Goal: Book appointment/travel/reservation

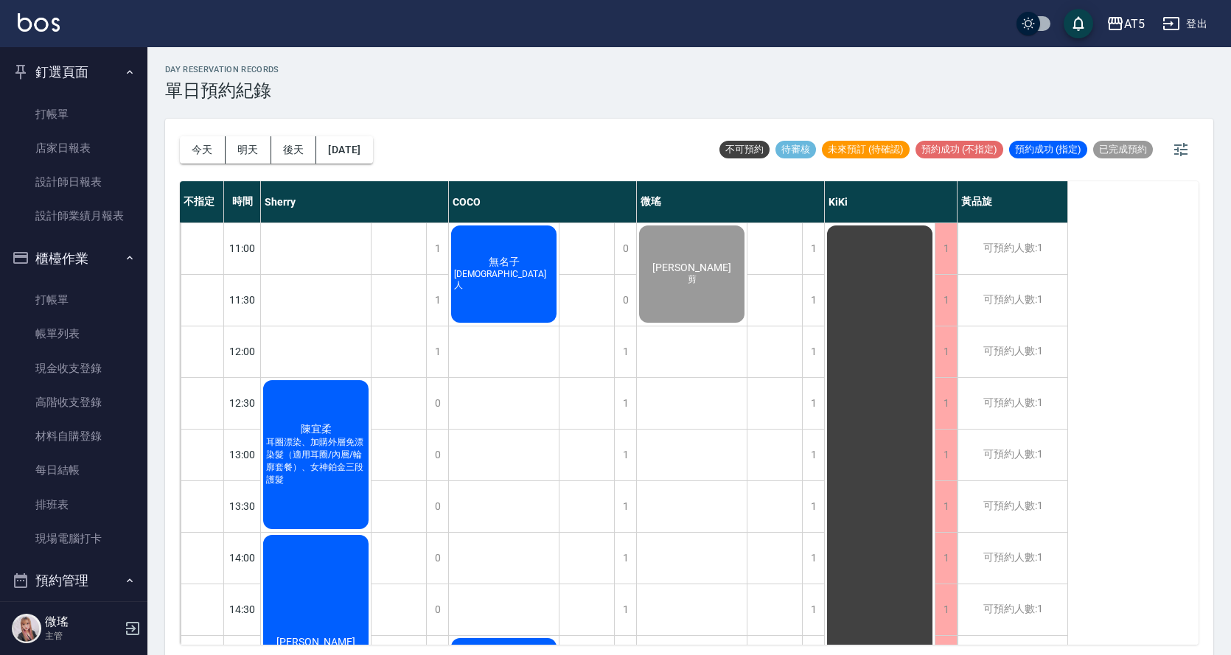
click at [0, 116] on nav "釘選頁面 打帳單 店家日報表 設計師日報表 設計師業績月報表 櫃檯作業 打帳單 帳單列表 現金收支登錄 高階收支登錄 材料自購登錄 每日結帳 排班表 現場電腦…" at bounding box center [73, 324] width 147 height 554
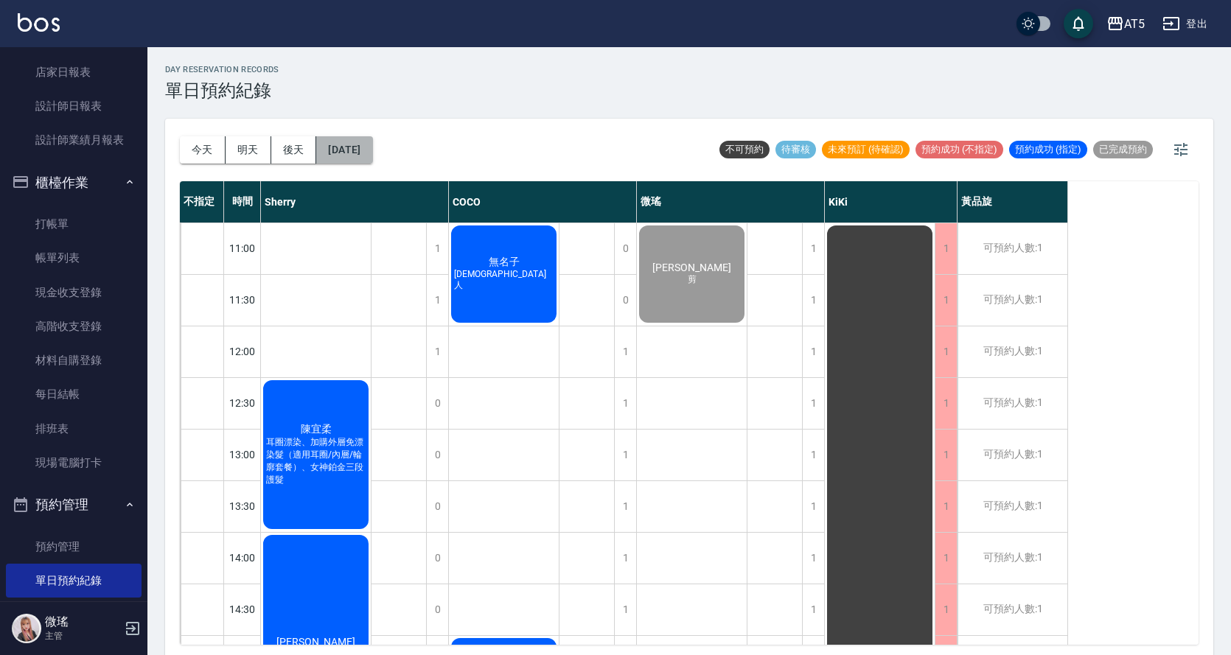
click at [350, 141] on button "[DATE]" at bounding box center [344, 149] width 56 height 27
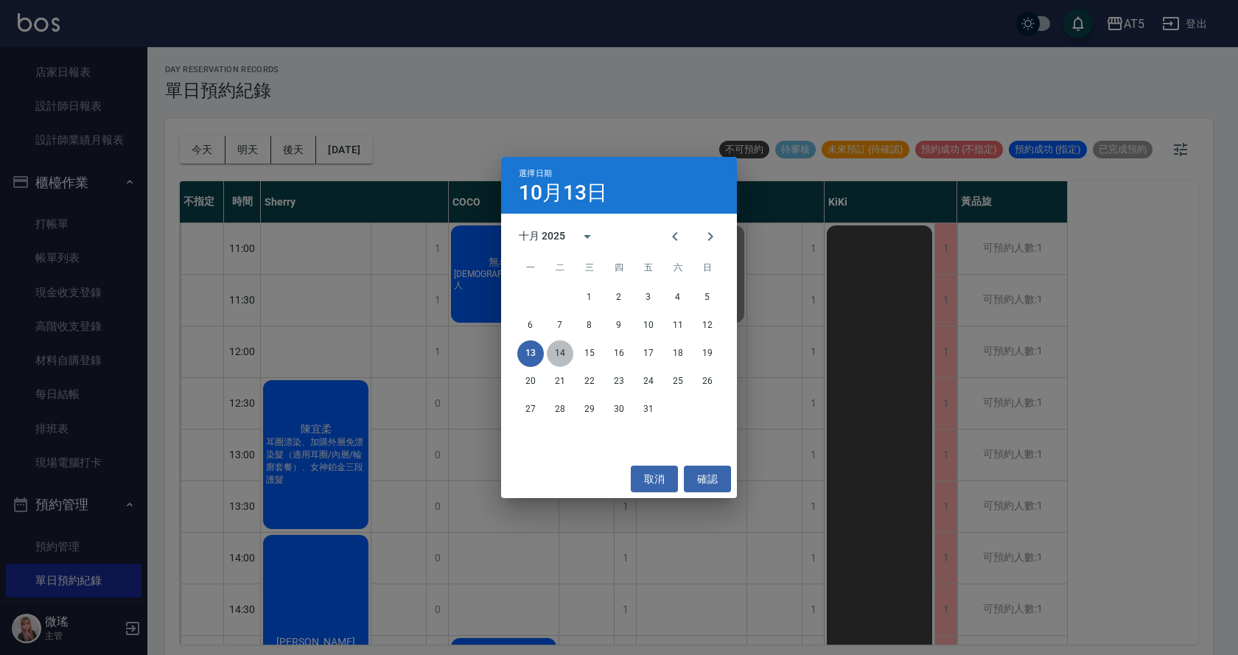
click at [566, 351] on button "14" at bounding box center [560, 353] width 27 height 27
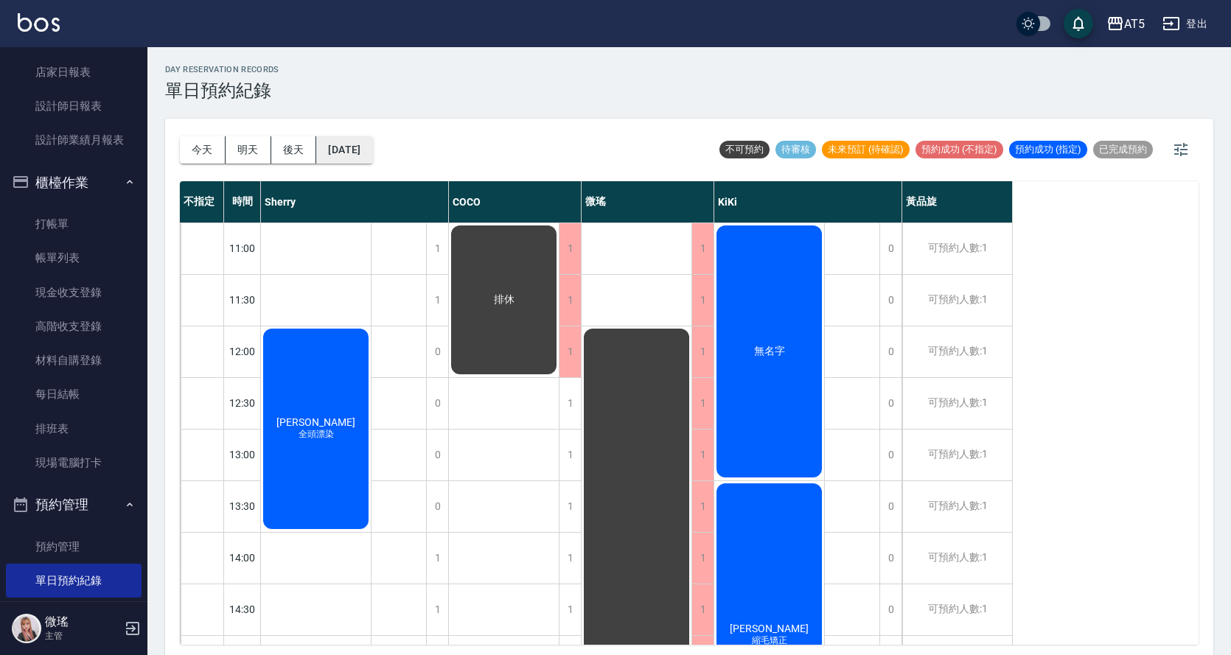
click at [341, 149] on button "[DATE]" at bounding box center [344, 149] width 56 height 27
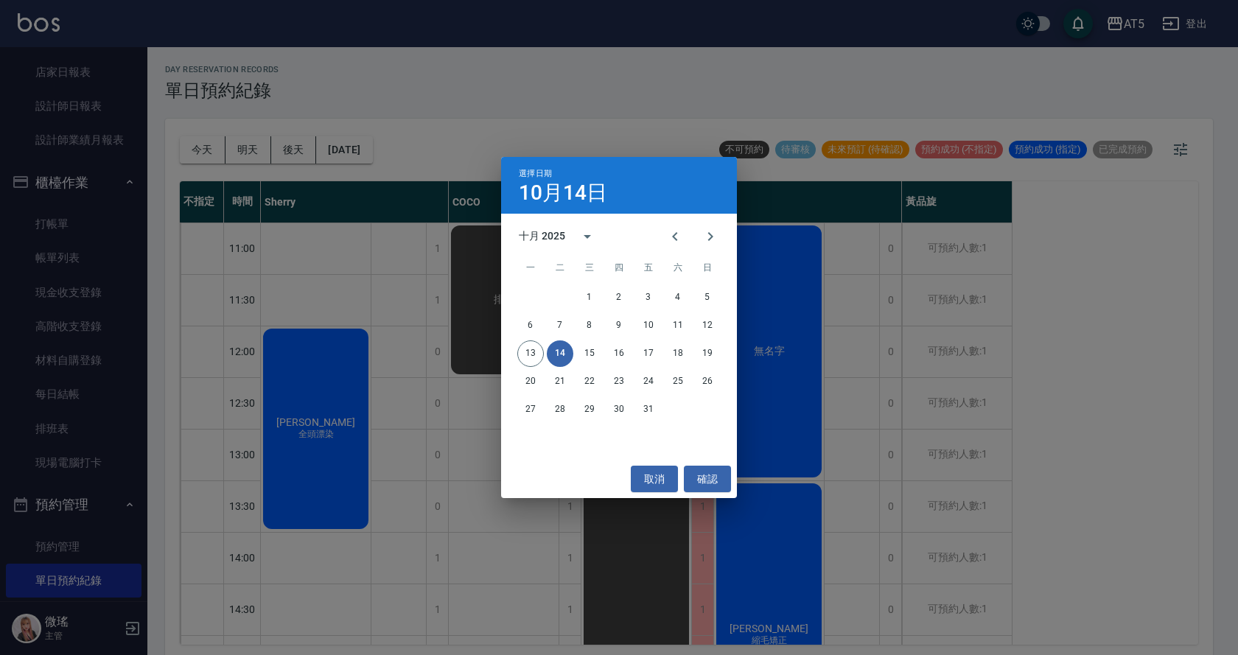
click at [547, 96] on div "選擇日期 10月14日 十月 2025 一 二 三 四 五 六 日 1 2 3 4 5 6 7 8 9 10 11 12 13 14 15 16 17 18 …" at bounding box center [619, 327] width 1238 height 655
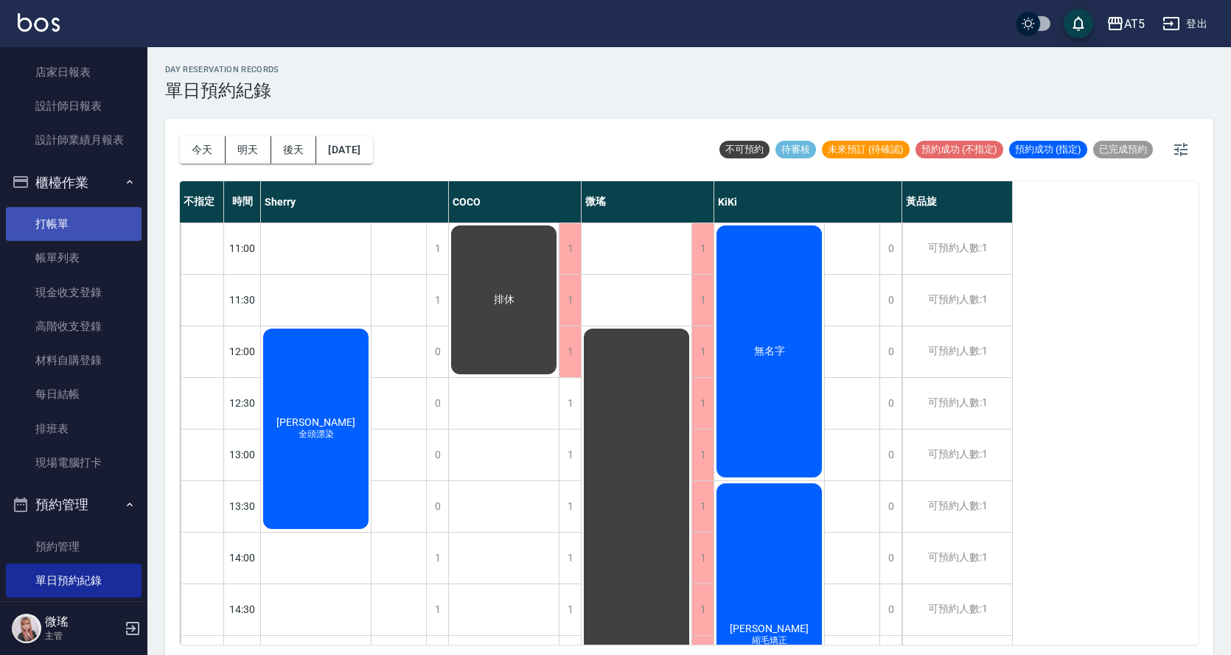
click at [59, 228] on link "打帳單" at bounding box center [74, 224] width 136 height 34
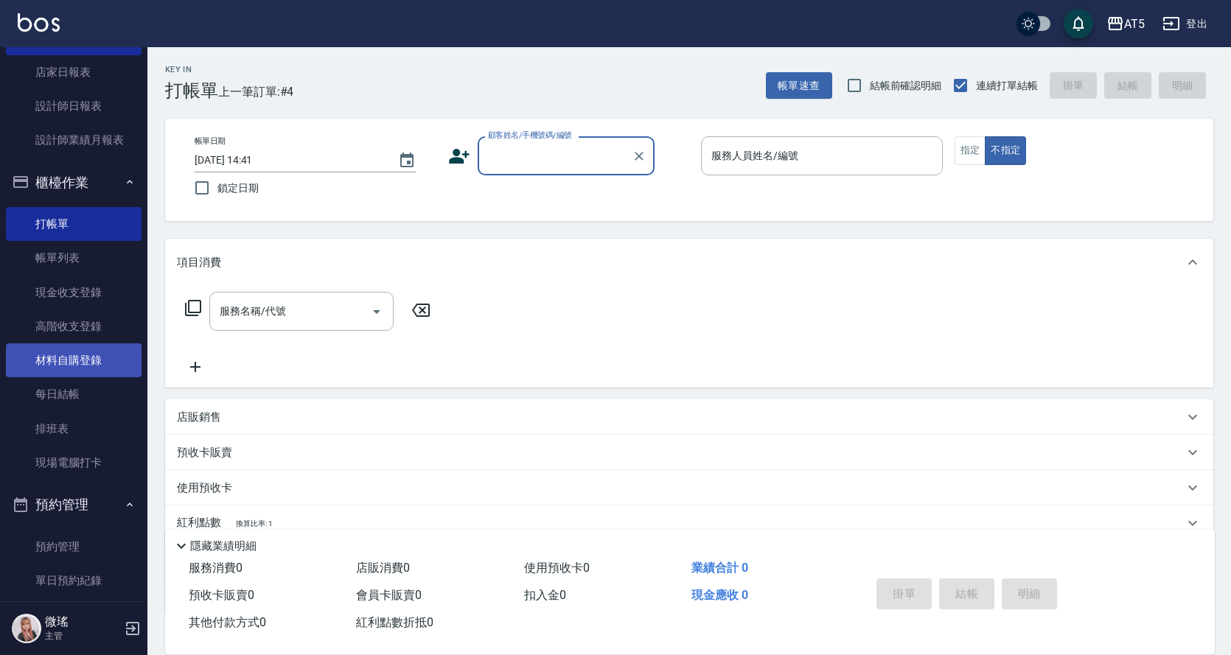
scroll to position [297, 0]
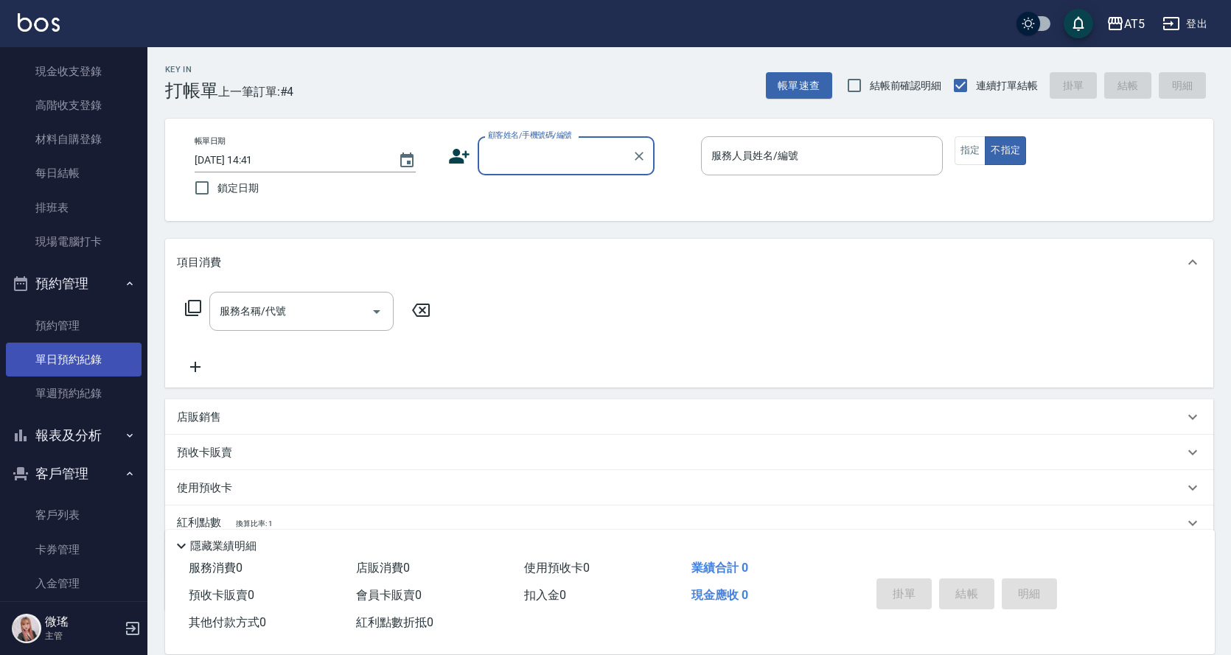
click at [57, 363] on link "單日預約紀錄" at bounding box center [74, 360] width 136 height 34
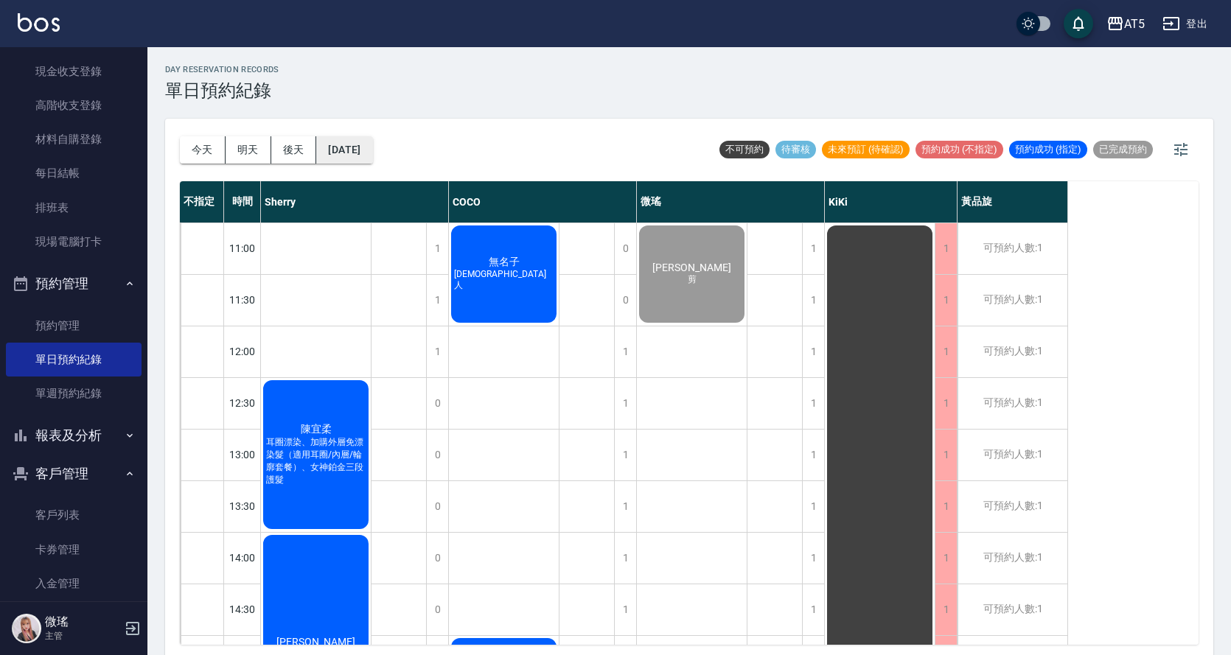
click at [360, 144] on button "[DATE]" at bounding box center [344, 149] width 56 height 27
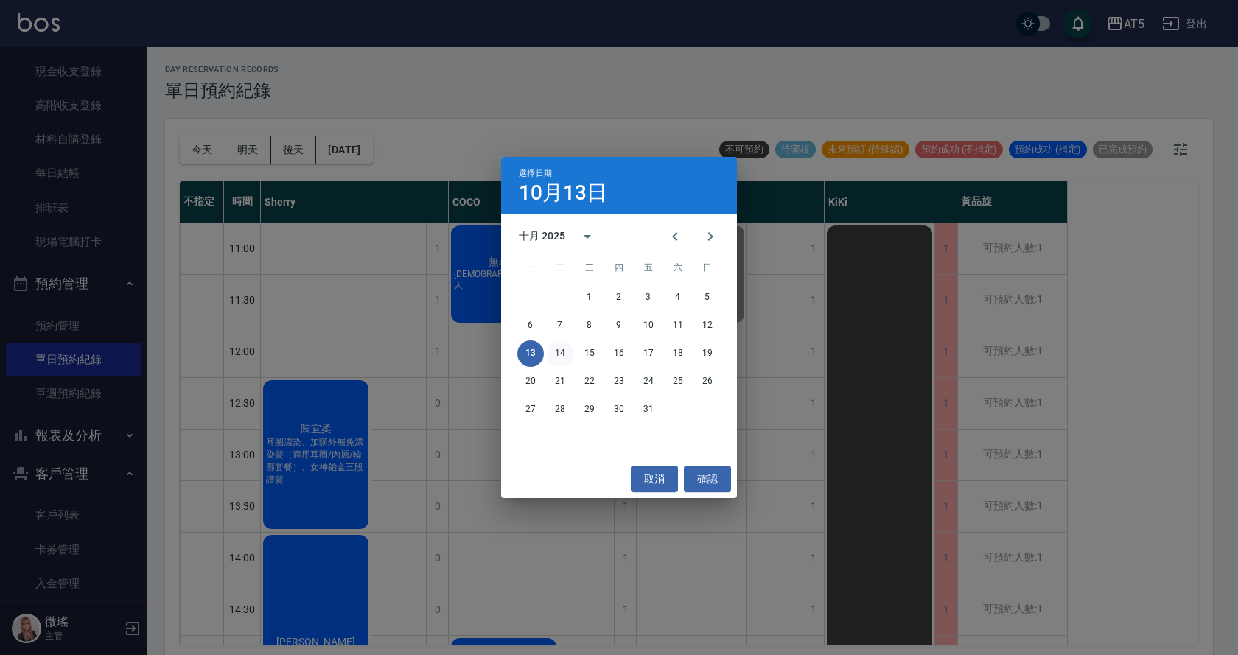
click at [562, 355] on button "14" at bounding box center [560, 353] width 27 height 27
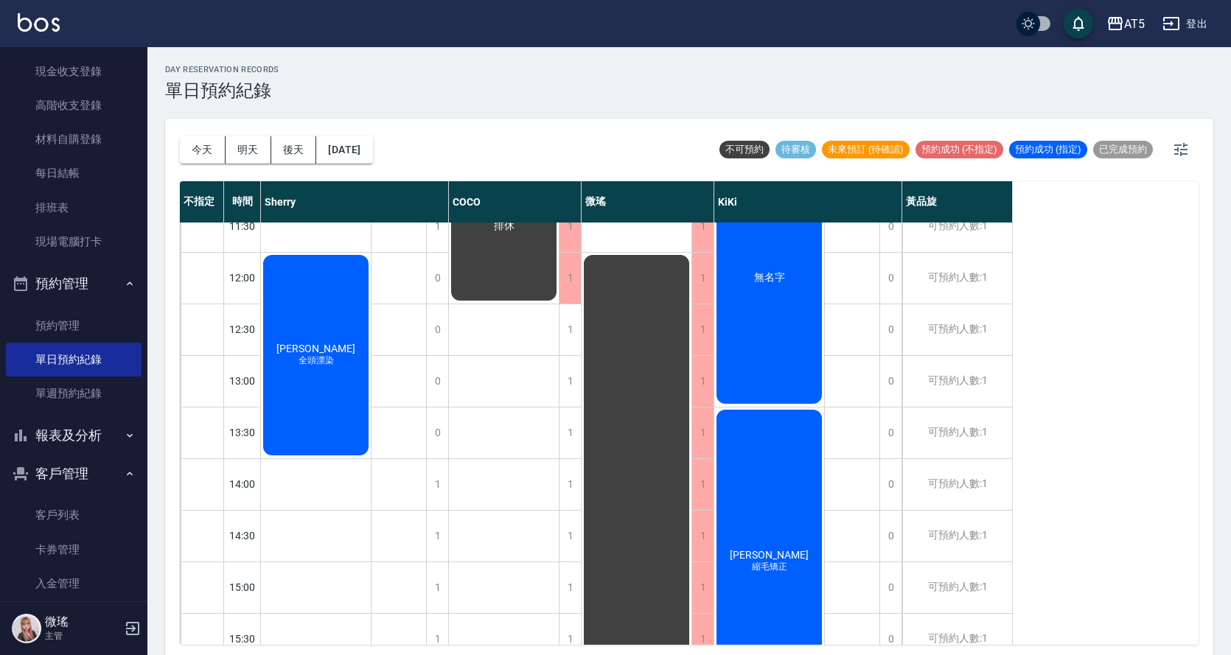
scroll to position [147, 0]
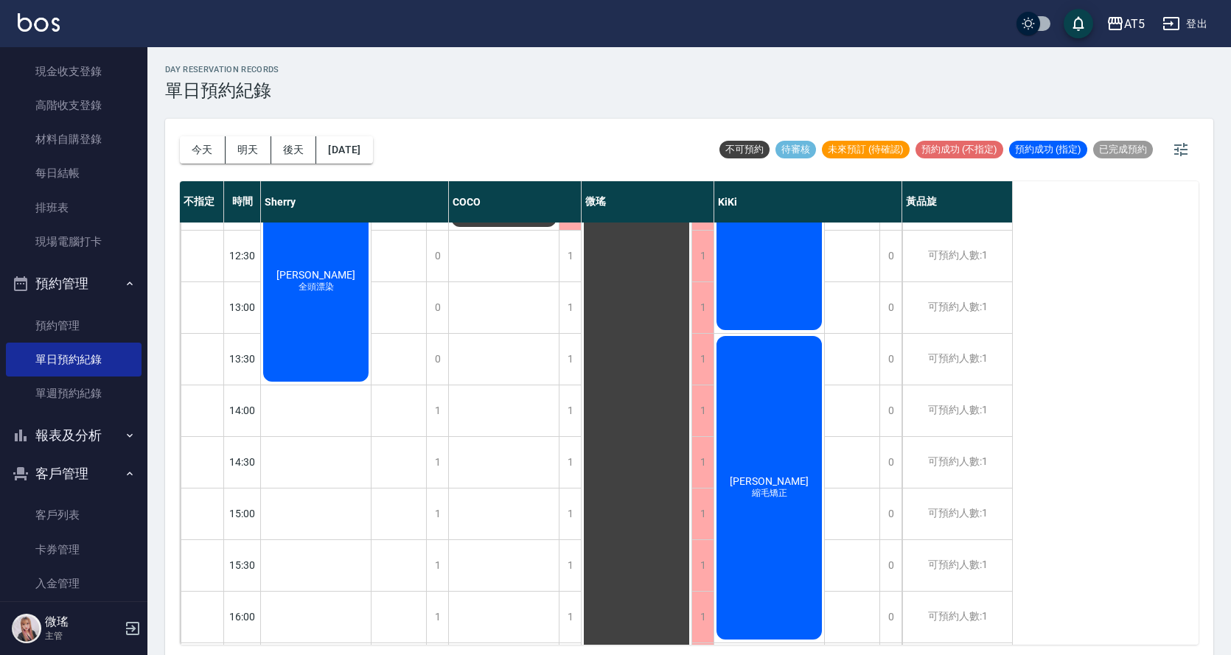
drag, startPoint x: 570, startPoint y: 415, endPoint x: 501, endPoint y: 424, distance: 69.1
click at [501, 424] on div "排休 公休" at bounding box center [504, 539] width 111 height 928
click at [562, 413] on div "1" at bounding box center [570, 410] width 22 height 51
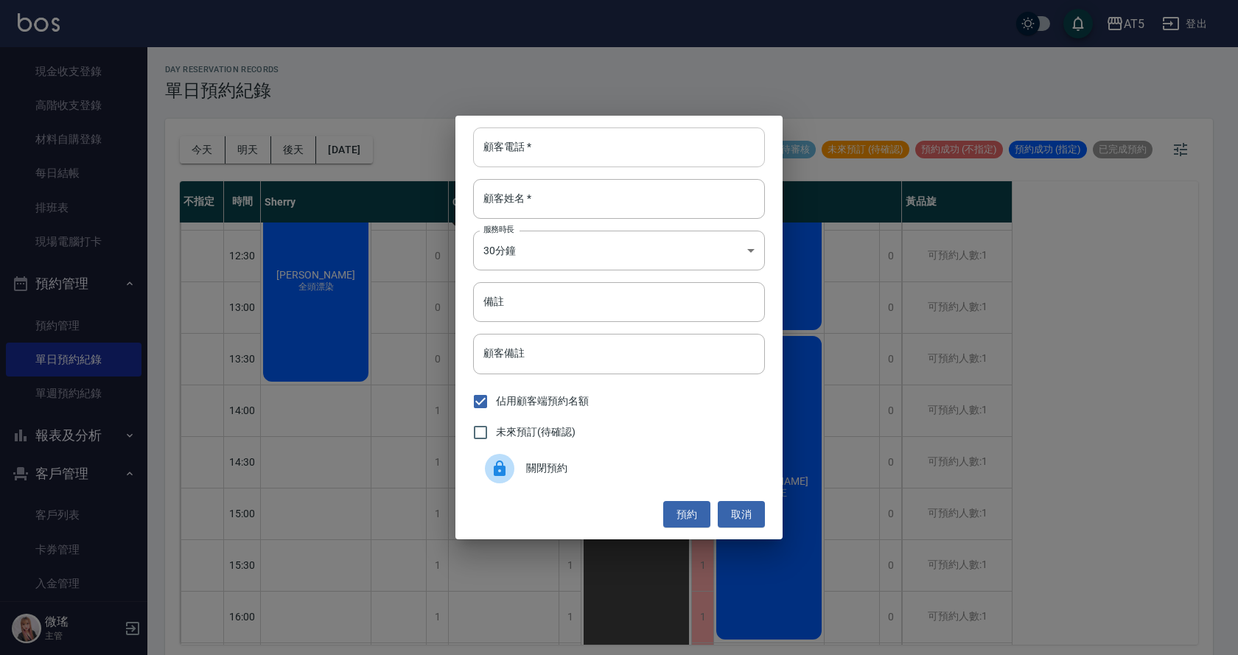
click at [528, 140] on input "顧客電話   *" at bounding box center [619, 147] width 292 height 40
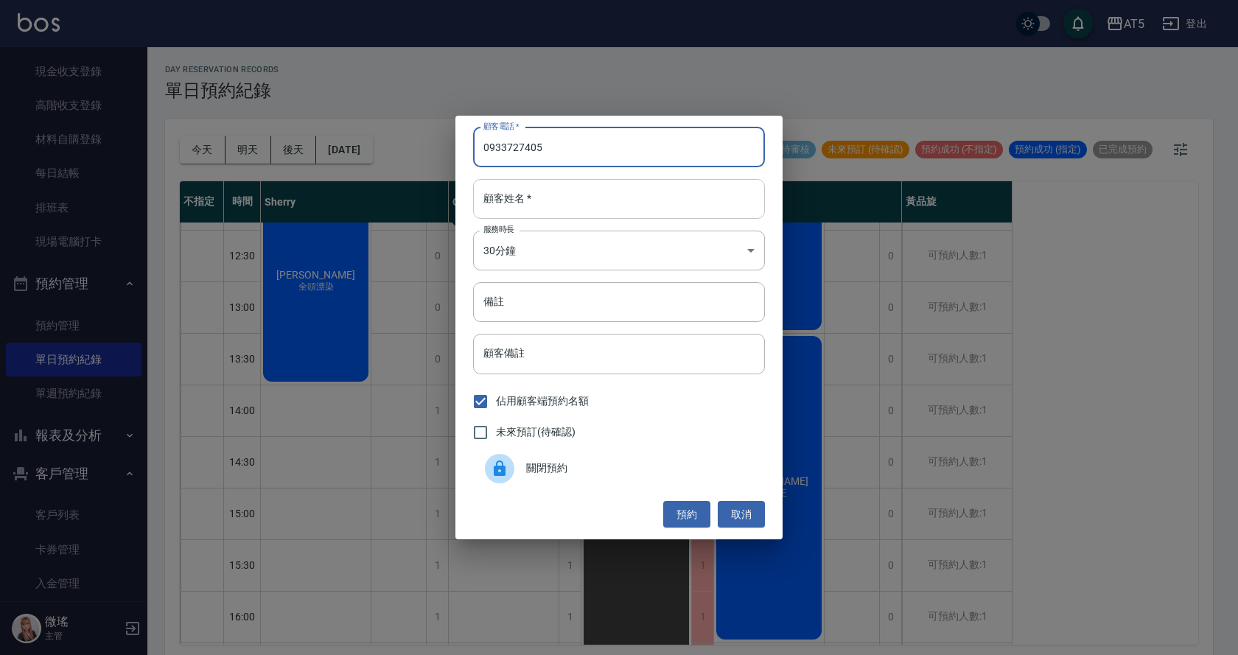
type input "0933727405"
click at [567, 201] on input "顧客姓名   *" at bounding box center [619, 199] width 292 height 40
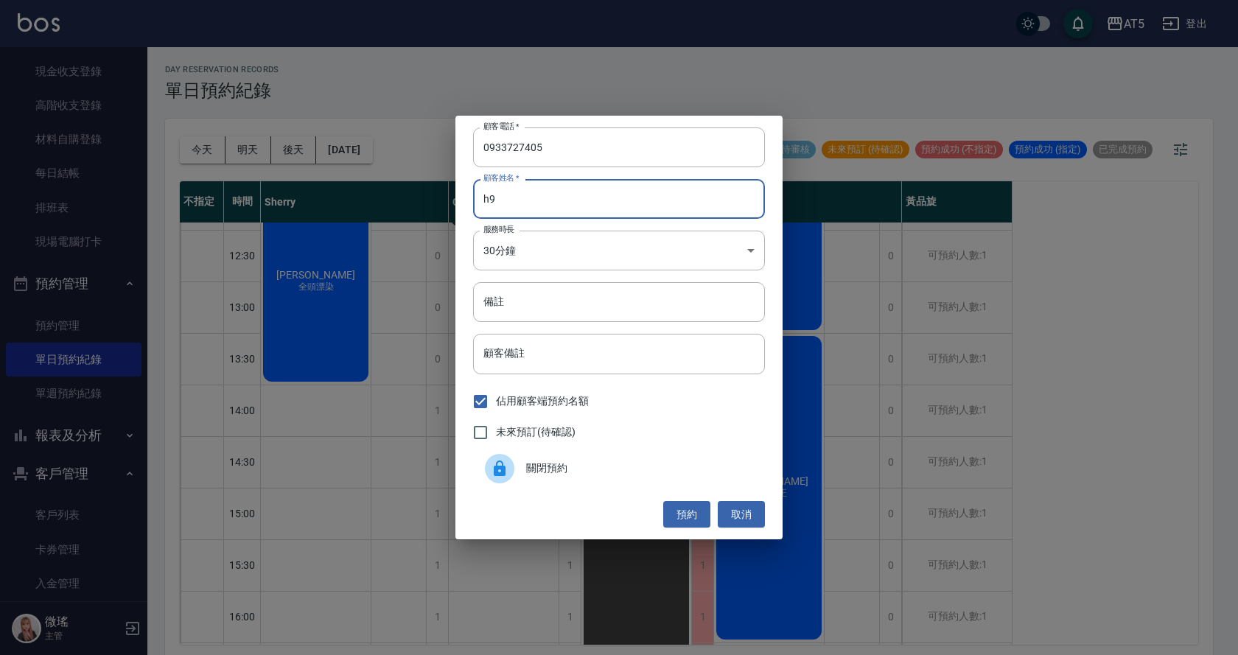
type input "h"
type input "[PERSON_NAME]"
click at [756, 252] on body "AT5 登出 釘選頁面 打帳單 店家日報表 設計師日報表 設計師業績月報表 櫃檯作業 打帳單 帳單列表 現金收支登錄 高階收支登錄 材料自購登錄 每日結帳 排…" at bounding box center [619, 330] width 1238 height 660
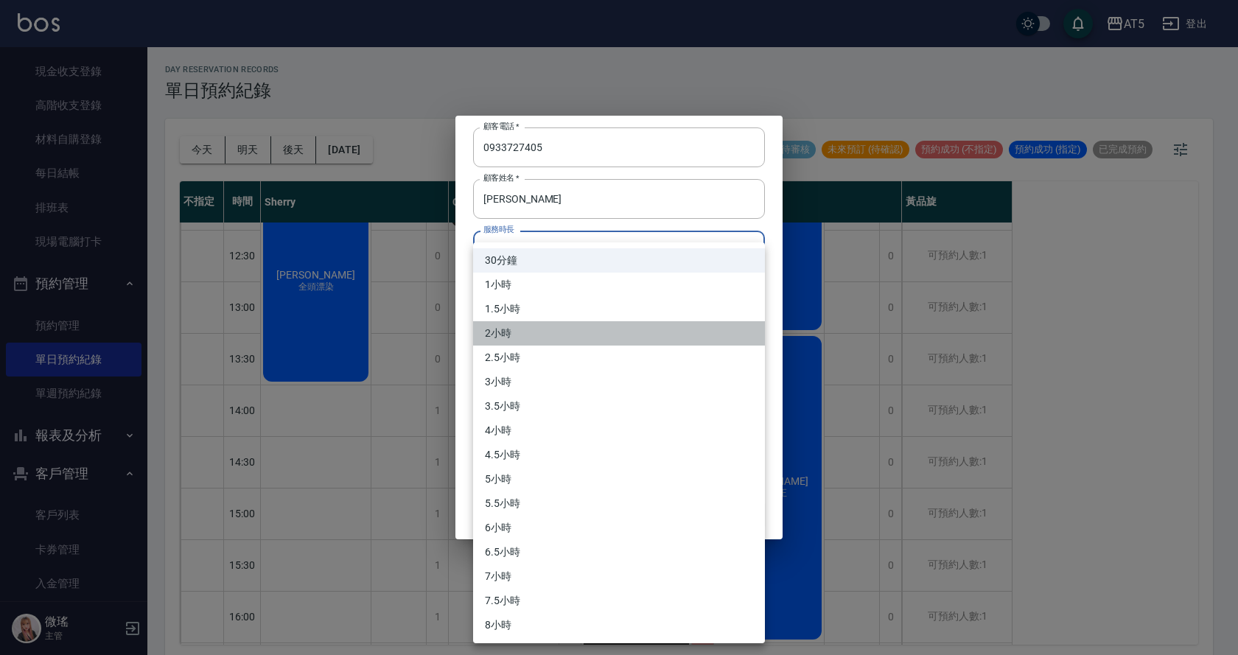
click at [503, 338] on li "2小時" at bounding box center [619, 333] width 292 height 24
type input "4"
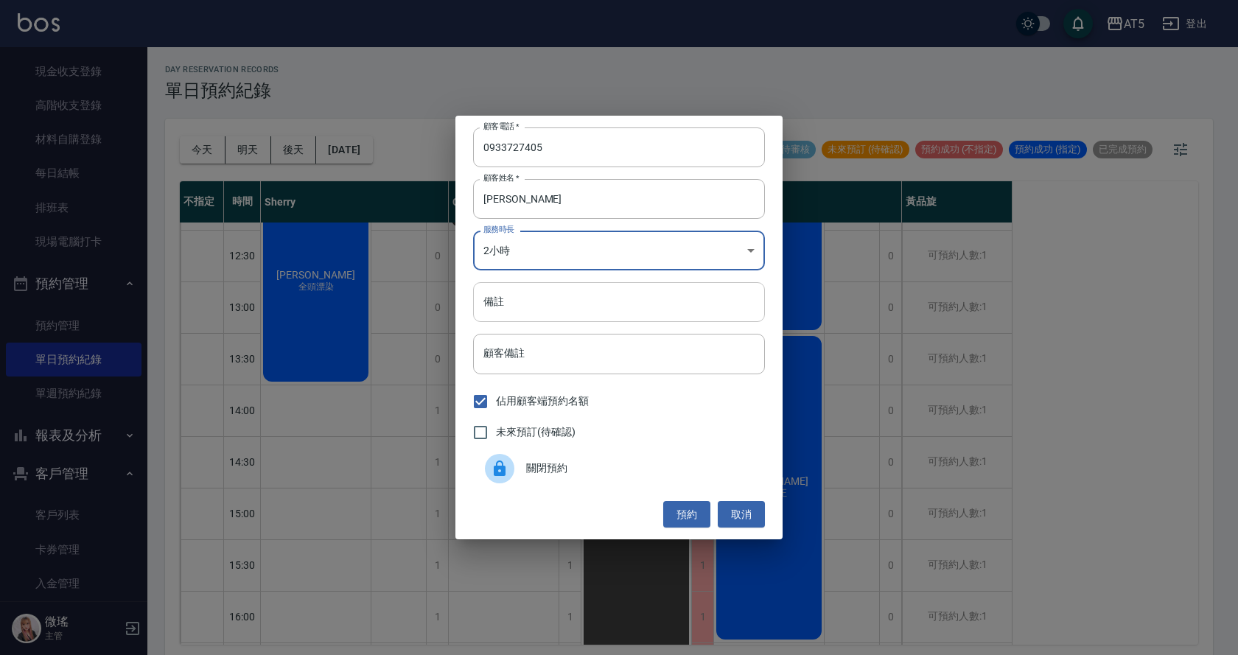
click at [587, 309] on input "備註" at bounding box center [619, 302] width 292 height 40
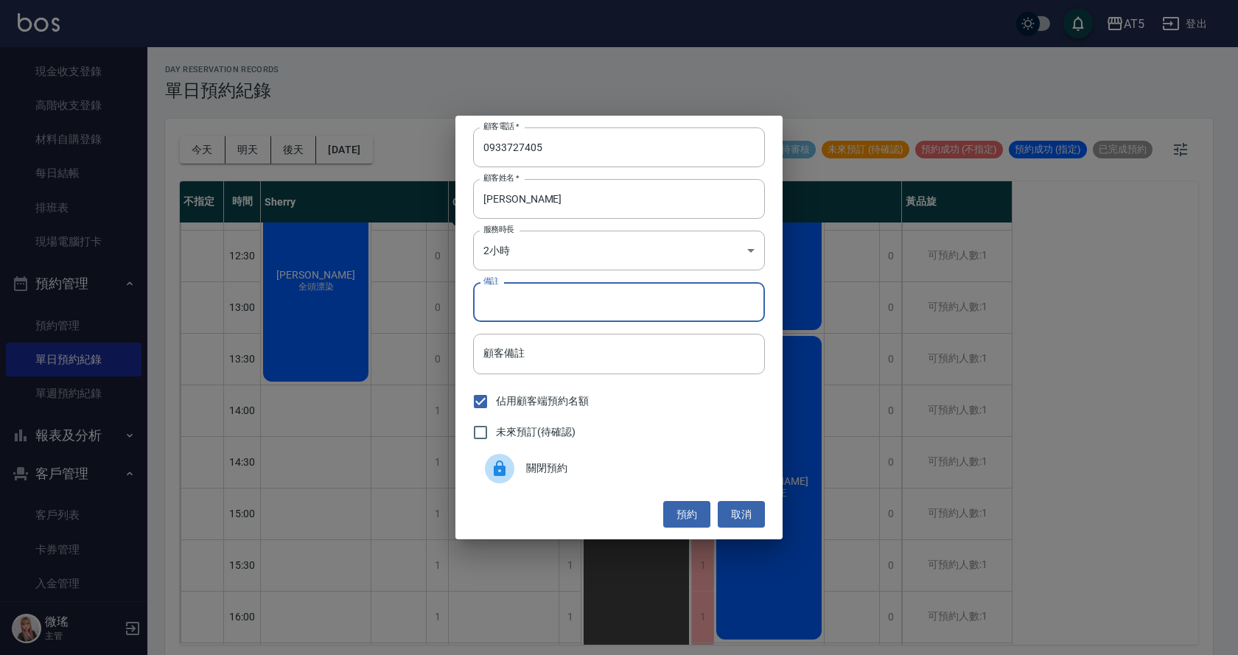
click at [542, 304] on input "備註" at bounding box center [619, 302] width 292 height 40
type input "go麻吉染剪"
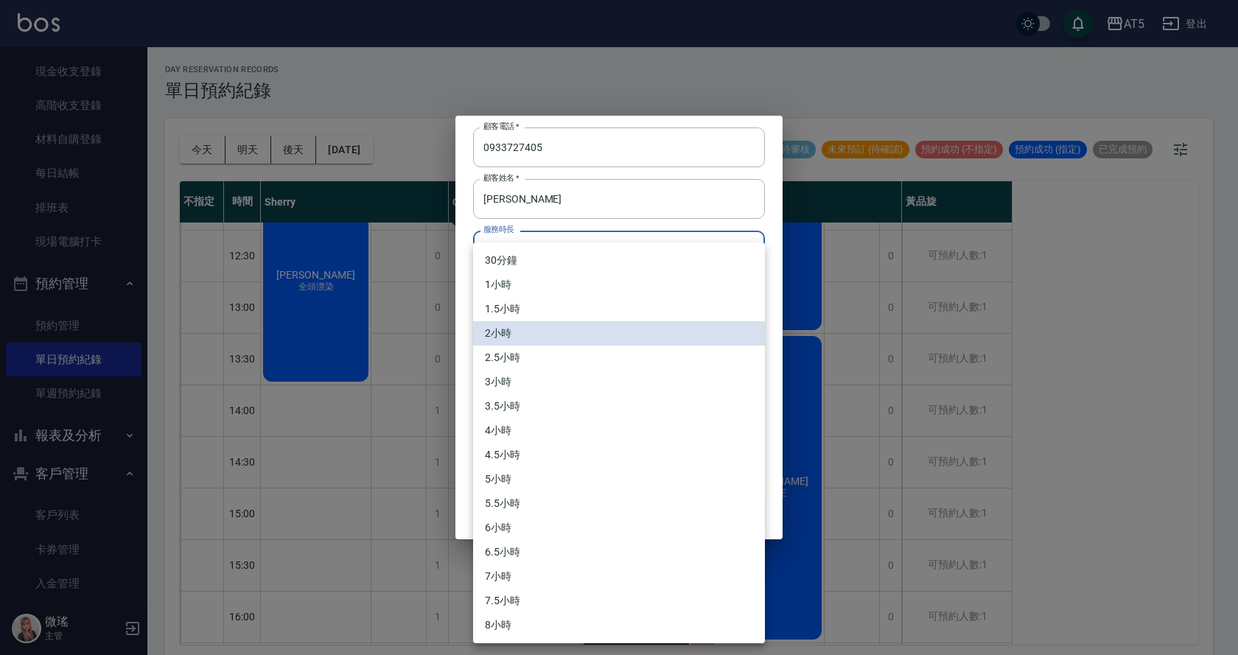
click at [751, 248] on body "AT5 登出 釘選頁面 打帳單 店家日報表 設計師日報表 設計師業績月報表 櫃檯作業 打帳單 帳單列表 現金收支登錄 高階收支登錄 材料自購登錄 每日結帳 排…" at bounding box center [619, 330] width 1238 height 660
click at [534, 357] on li "2.5小時" at bounding box center [619, 358] width 292 height 24
type input "5"
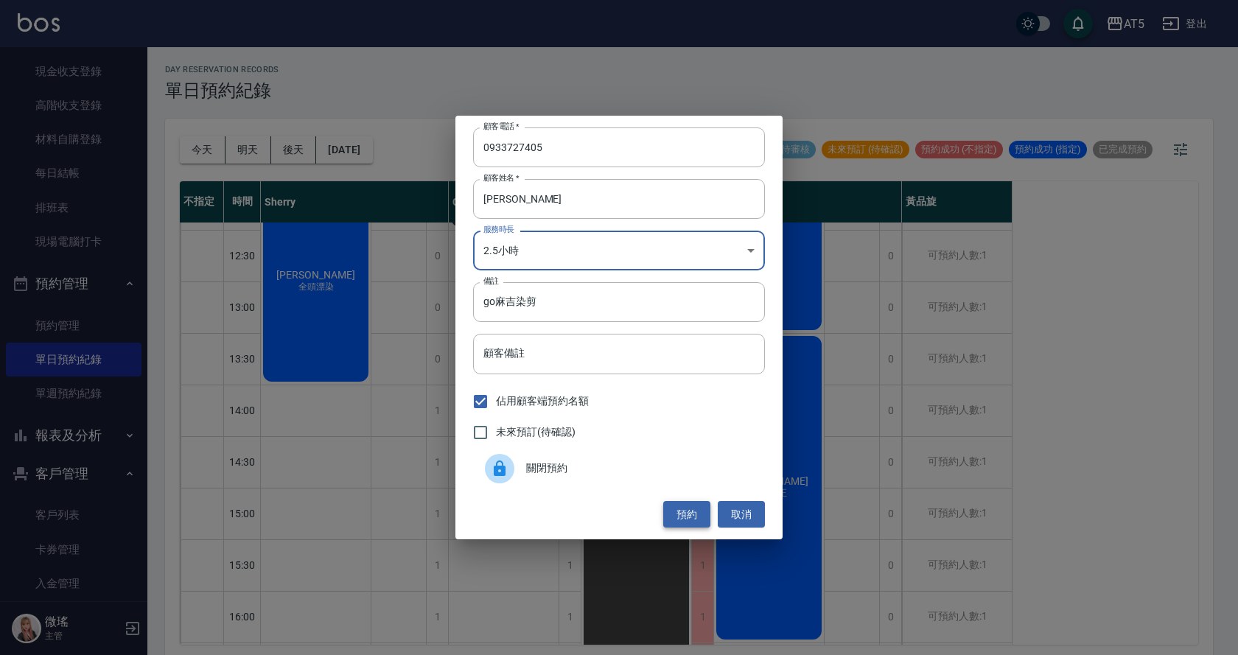
click at [684, 517] on button "預約" at bounding box center [686, 514] width 47 height 27
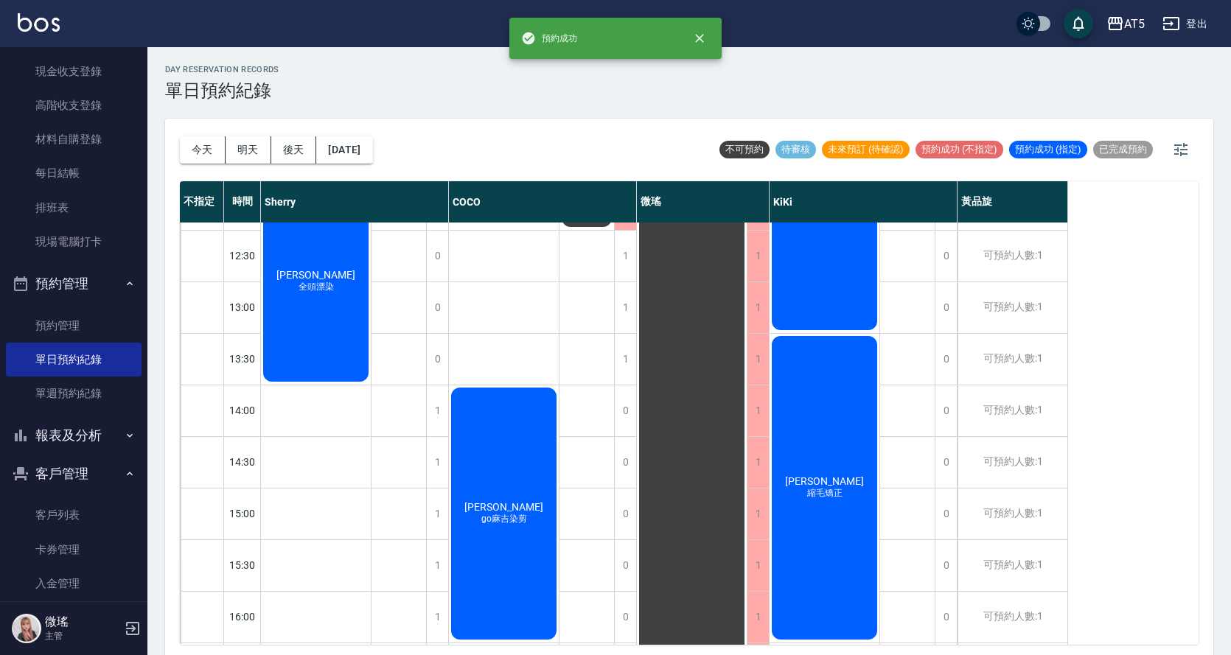
scroll to position [295, 0]
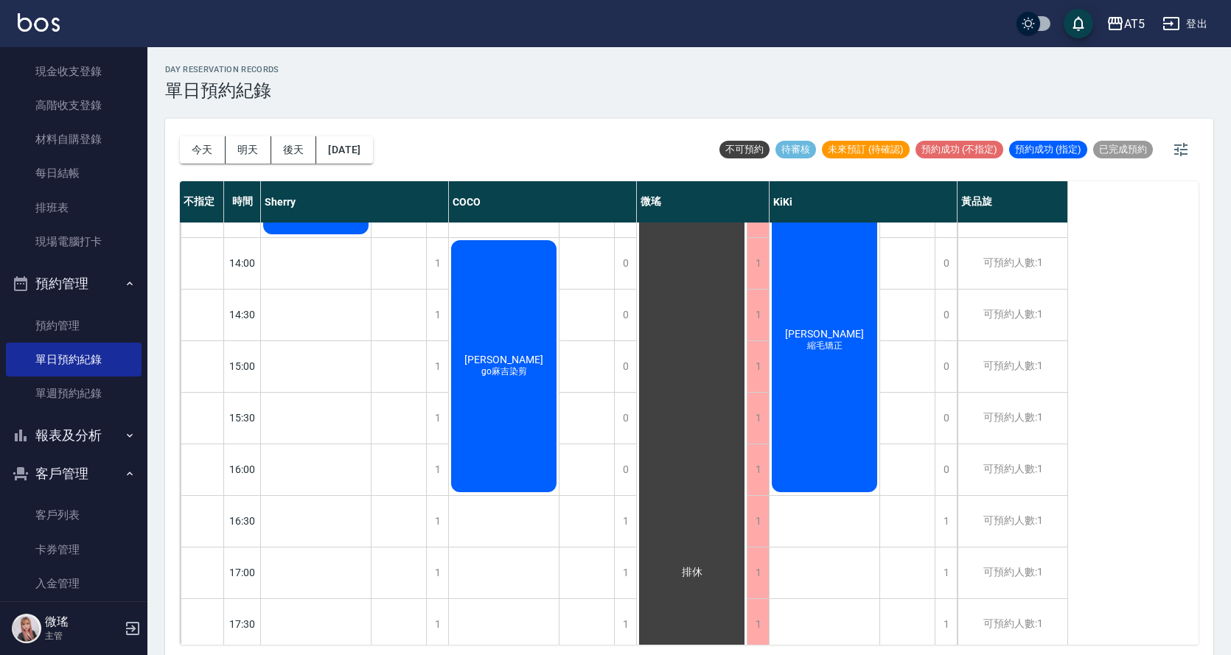
drag, startPoint x: 458, startPoint y: 362, endPoint x: 520, endPoint y: 392, distance: 68.9
click at [520, 392] on div "[PERSON_NAME] go麻吉染剪" at bounding box center [504, 366] width 110 height 256
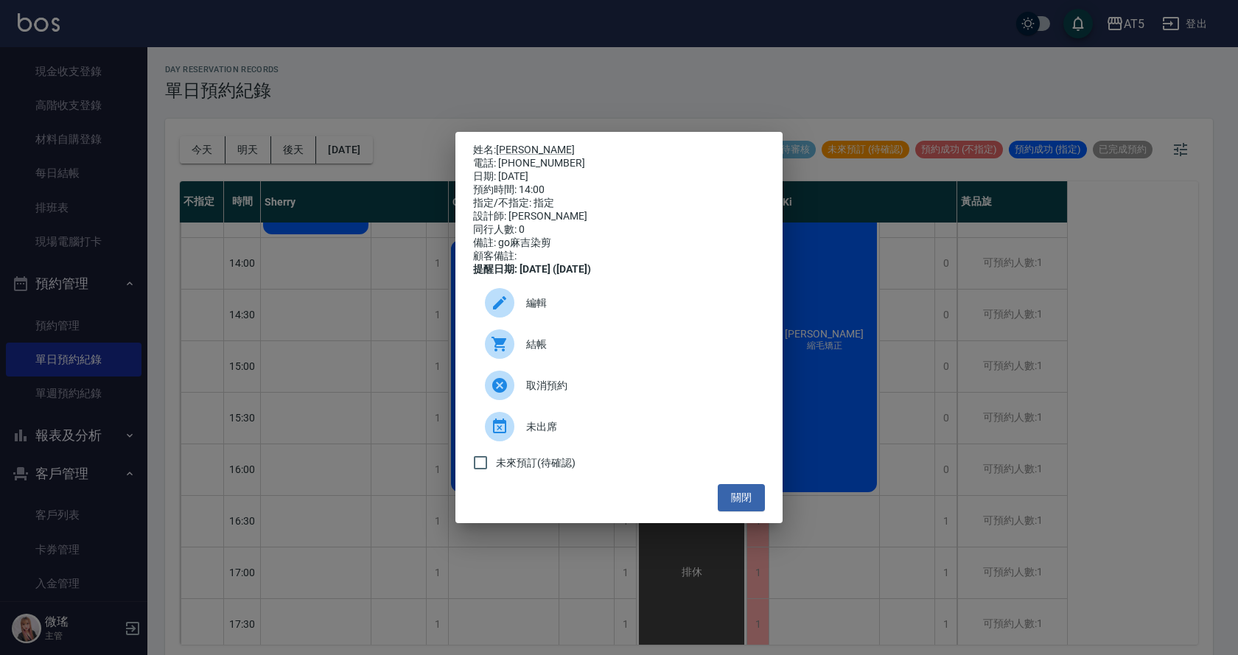
click at [564, 85] on div "姓名: [PERSON_NAME] 電話: [PHONE_NUMBER] 日期: [DATE] 預約時間: 14:00 指定/不指定: 指定 設計師: [PE…" at bounding box center [619, 327] width 1238 height 655
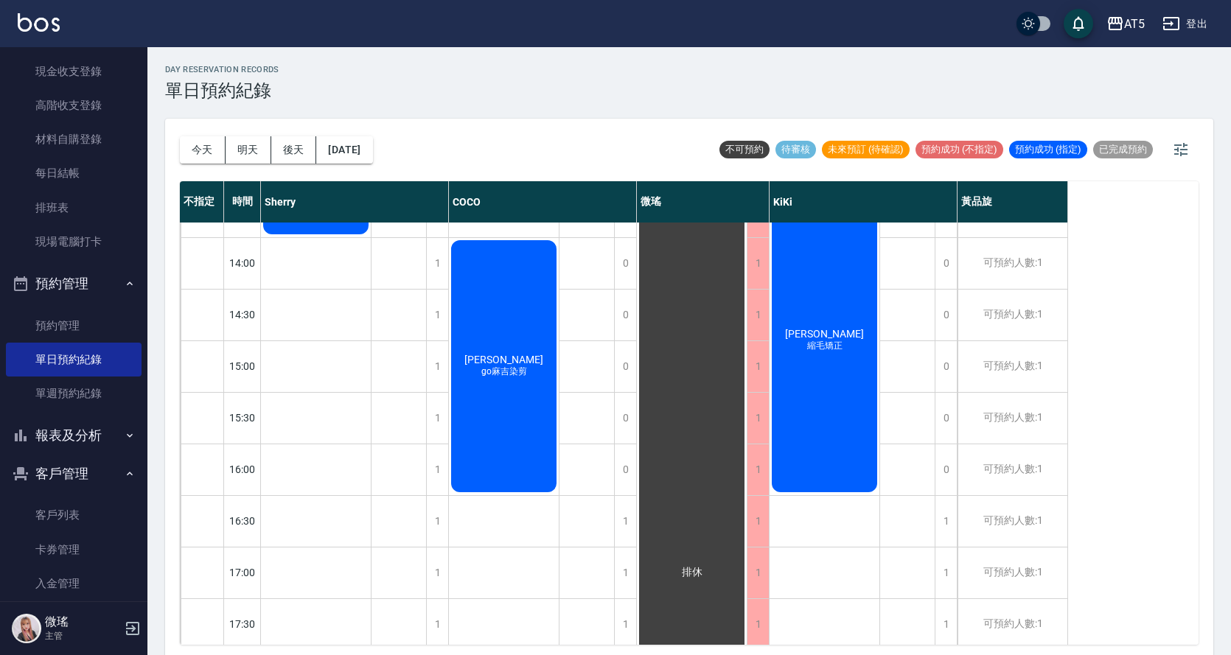
click at [491, 351] on div "[PERSON_NAME] go麻吉染剪" at bounding box center [504, 366] width 110 height 256
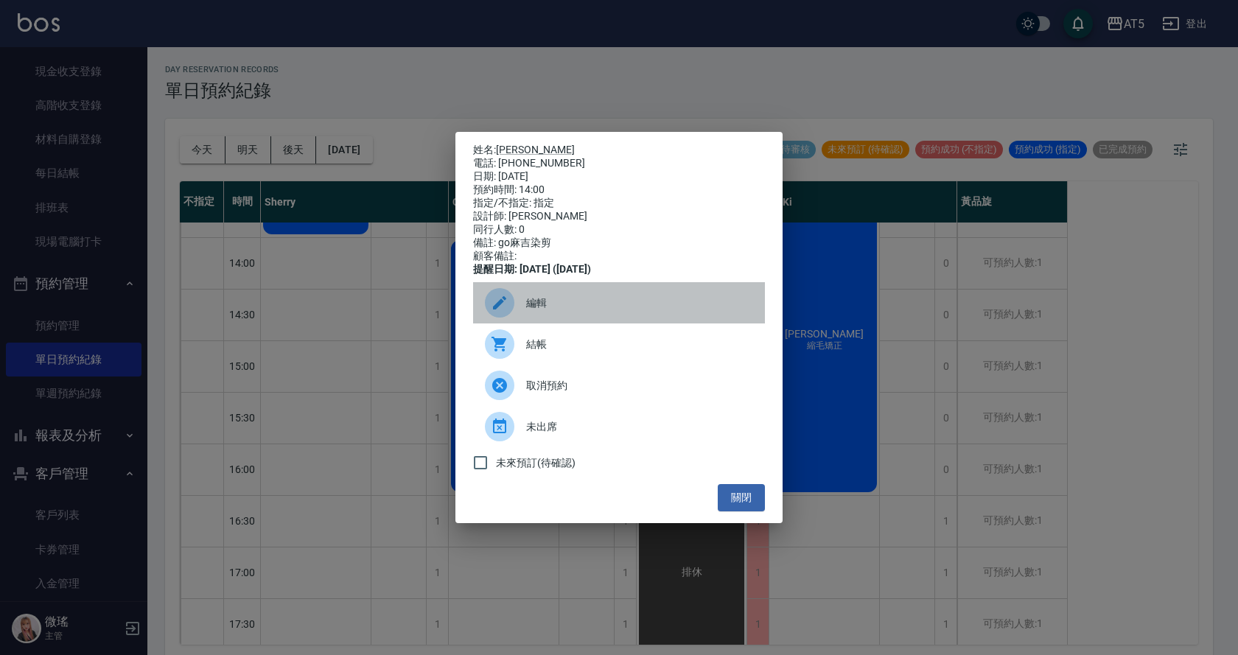
click at [539, 321] on div "編輯" at bounding box center [619, 302] width 292 height 41
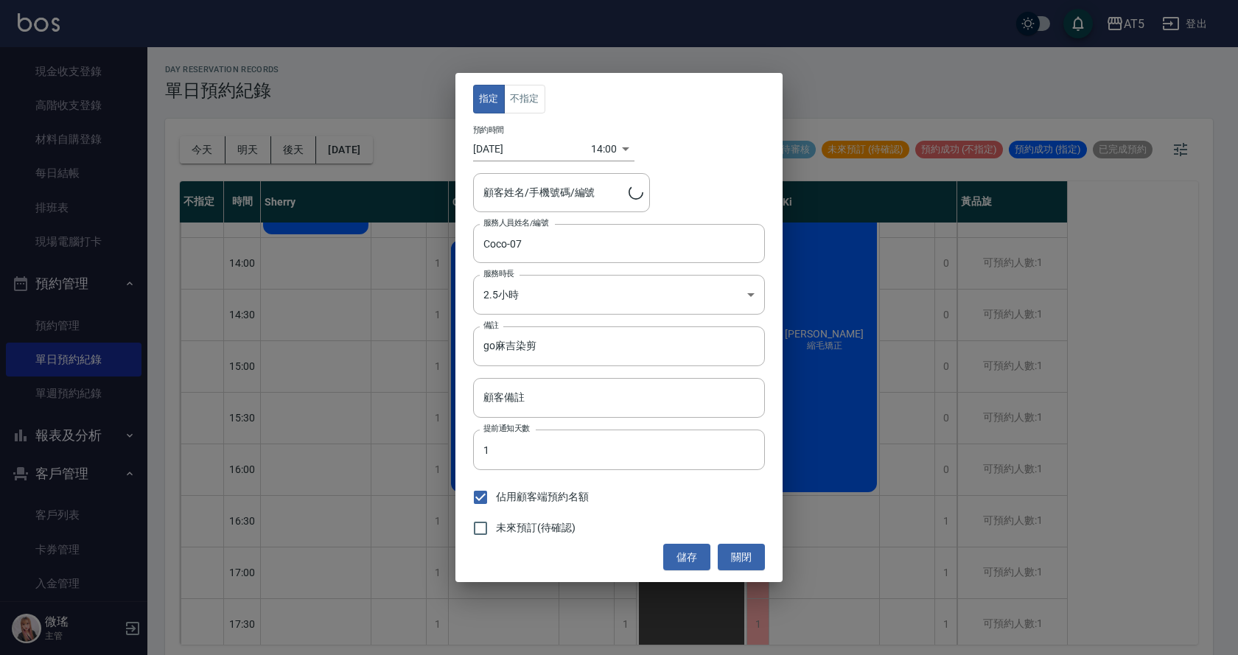
type input "[PERSON_NAME]/0933727405"
click at [482, 520] on input "未來預訂(待確認)" at bounding box center [480, 528] width 31 height 31
checkbox input "true"
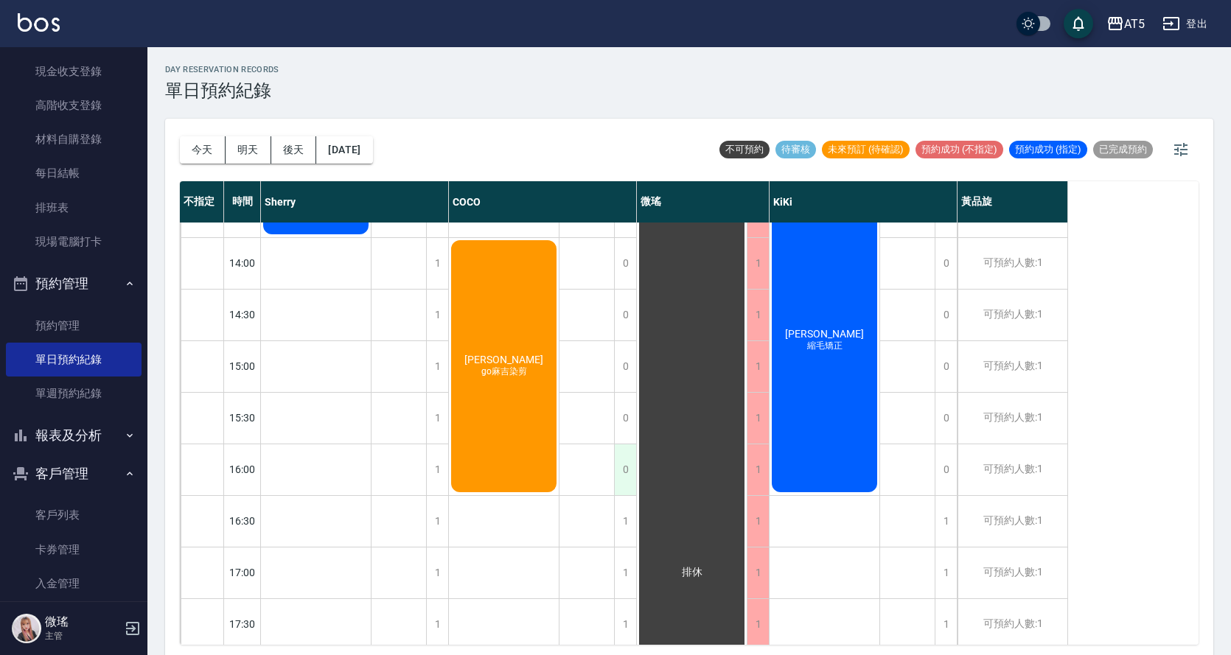
scroll to position [221, 0]
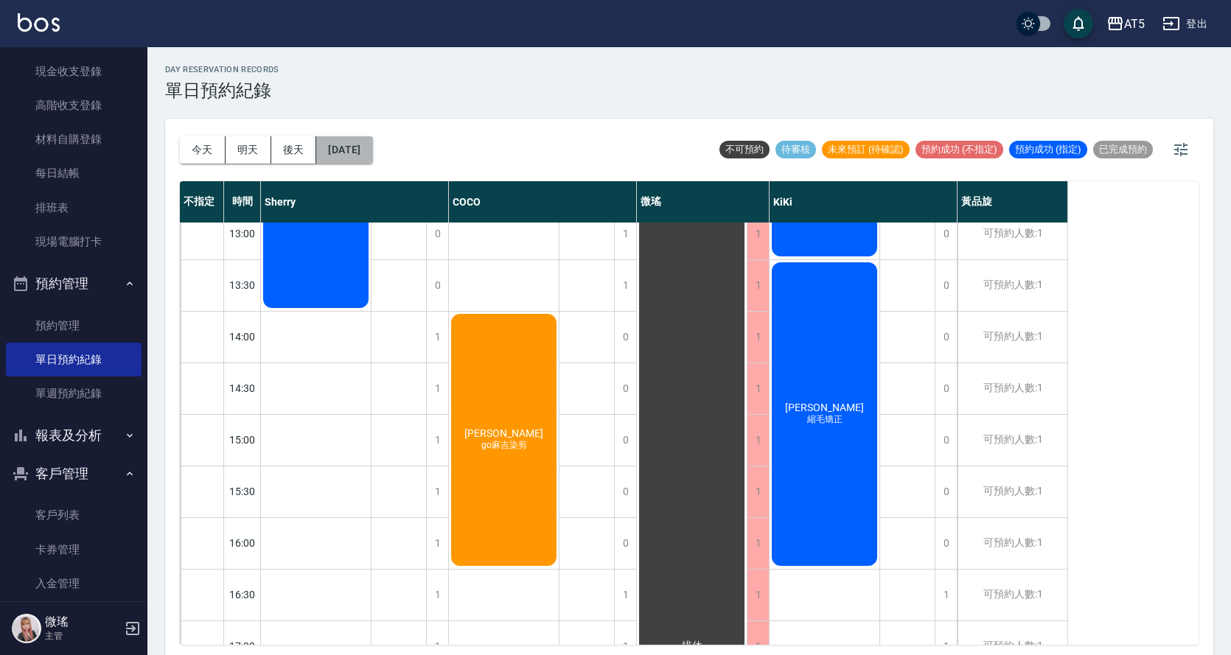
click at [365, 146] on button "[DATE]" at bounding box center [344, 149] width 56 height 27
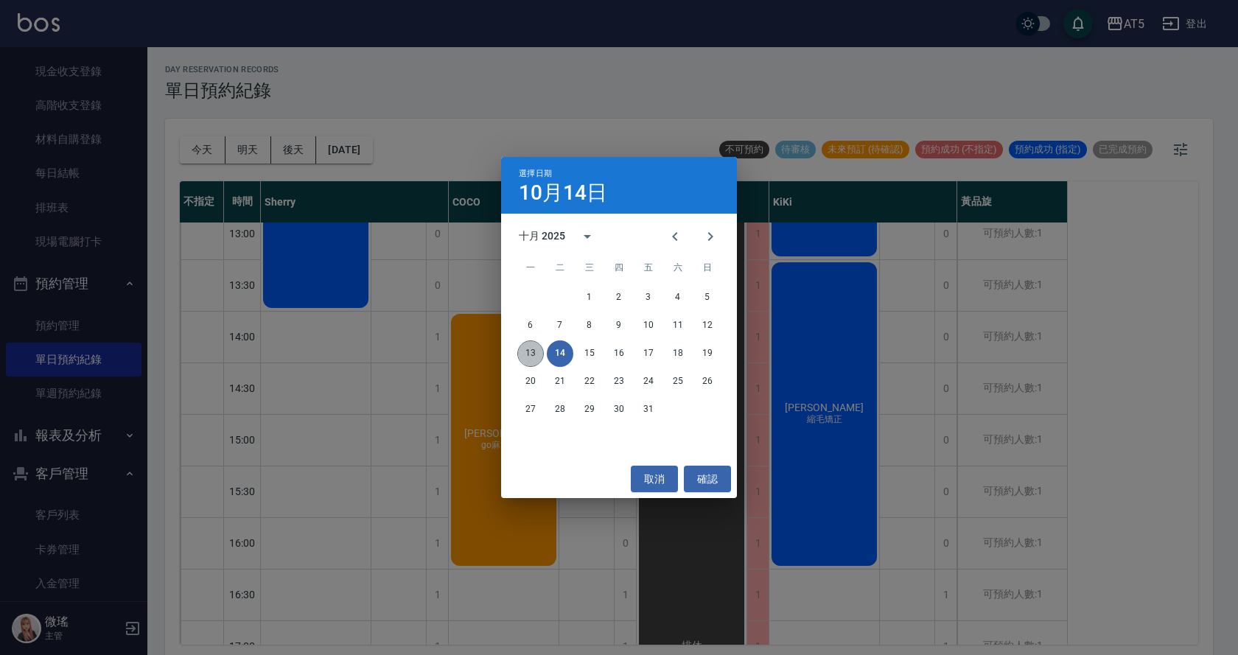
click at [532, 351] on button "13" at bounding box center [530, 353] width 27 height 27
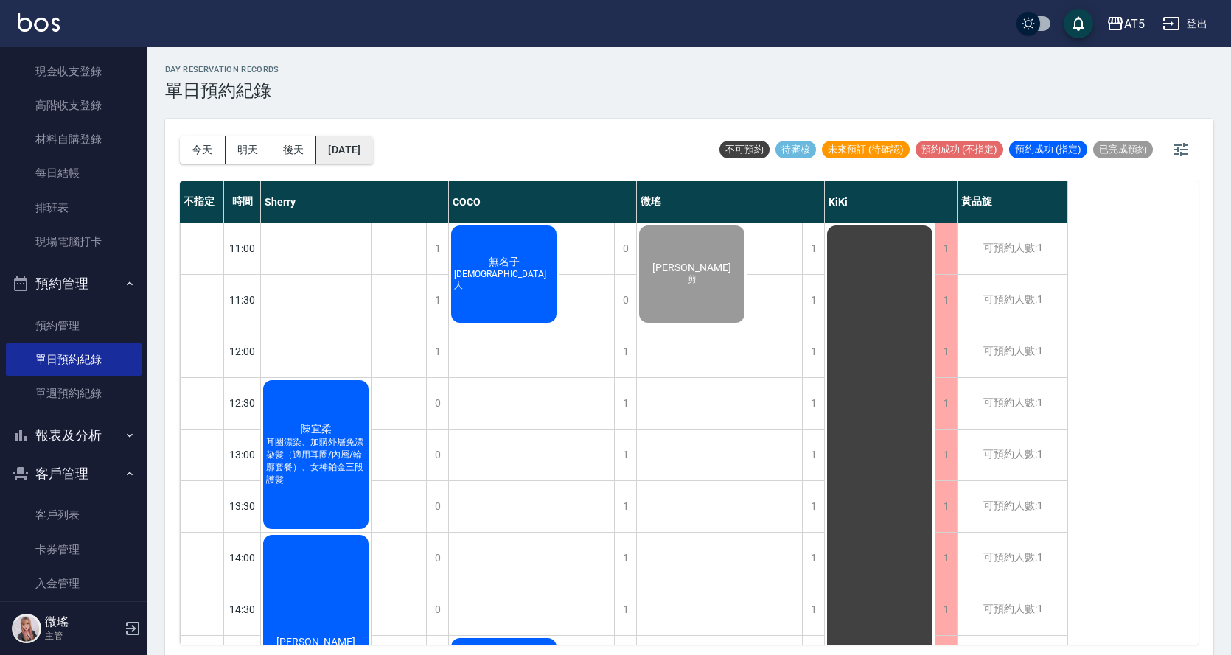
click at [372, 149] on button "[DATE]" at bounding box center [344, 149] width 56 height 27
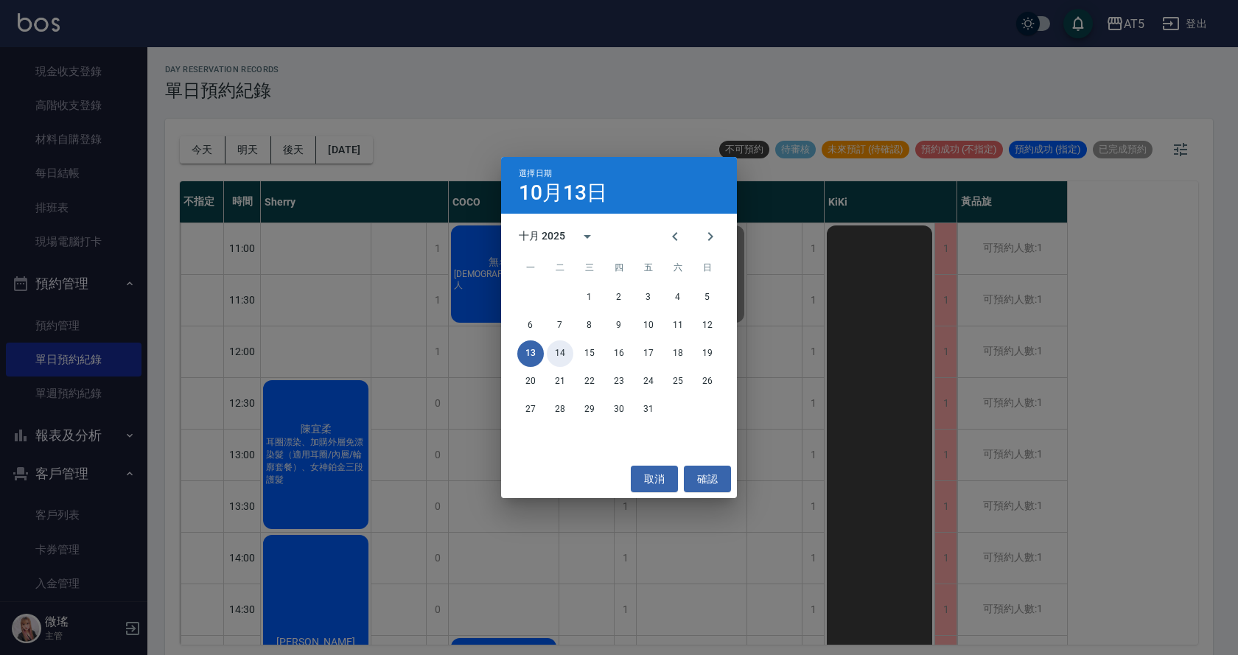
drag, startPoint x: 564, startPoint y: 359, endPoint x: 559, endPoint y: 353, distance: 8.3
click at [564, 358] on button "14" at bounding box center [560, 353] width 27 height 27
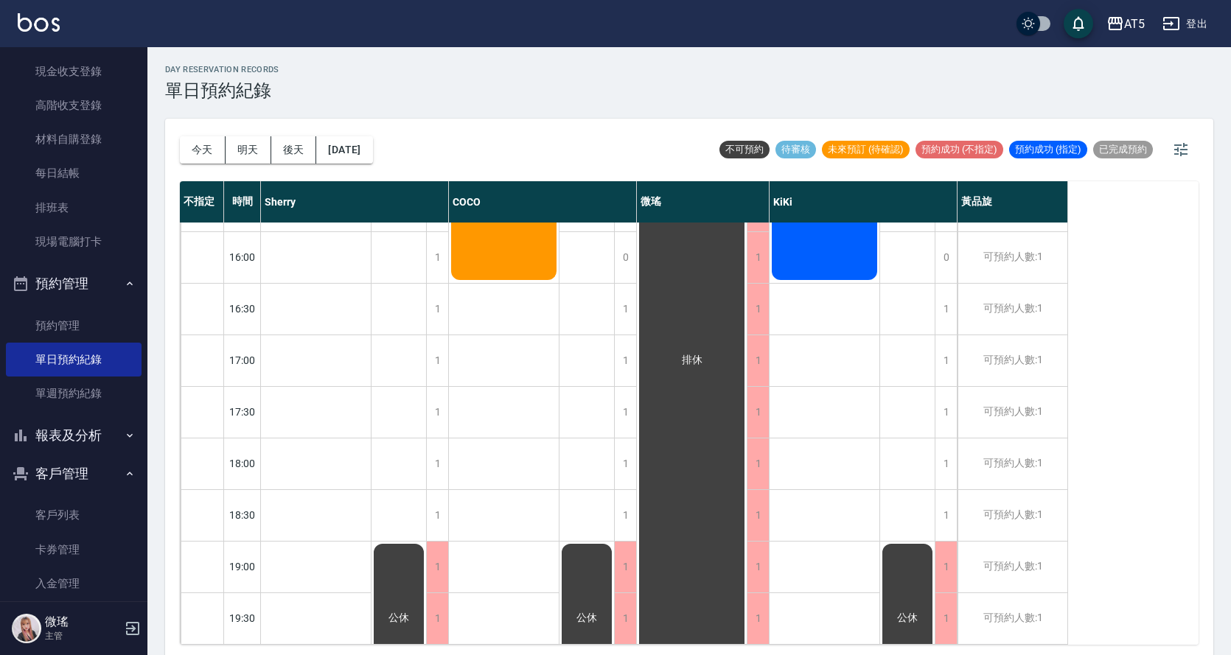
scroll to position [4, 0]
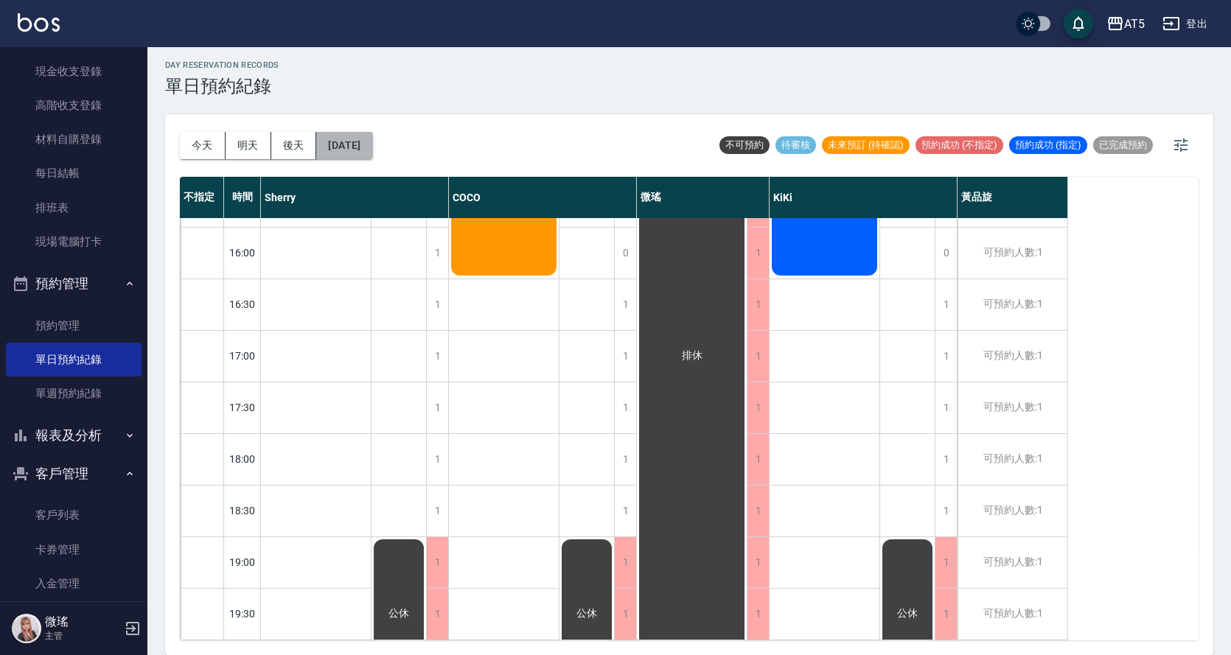
click at [372, 146] on button "[DATE]" at bounding box center [344, 145] width 56 height 27
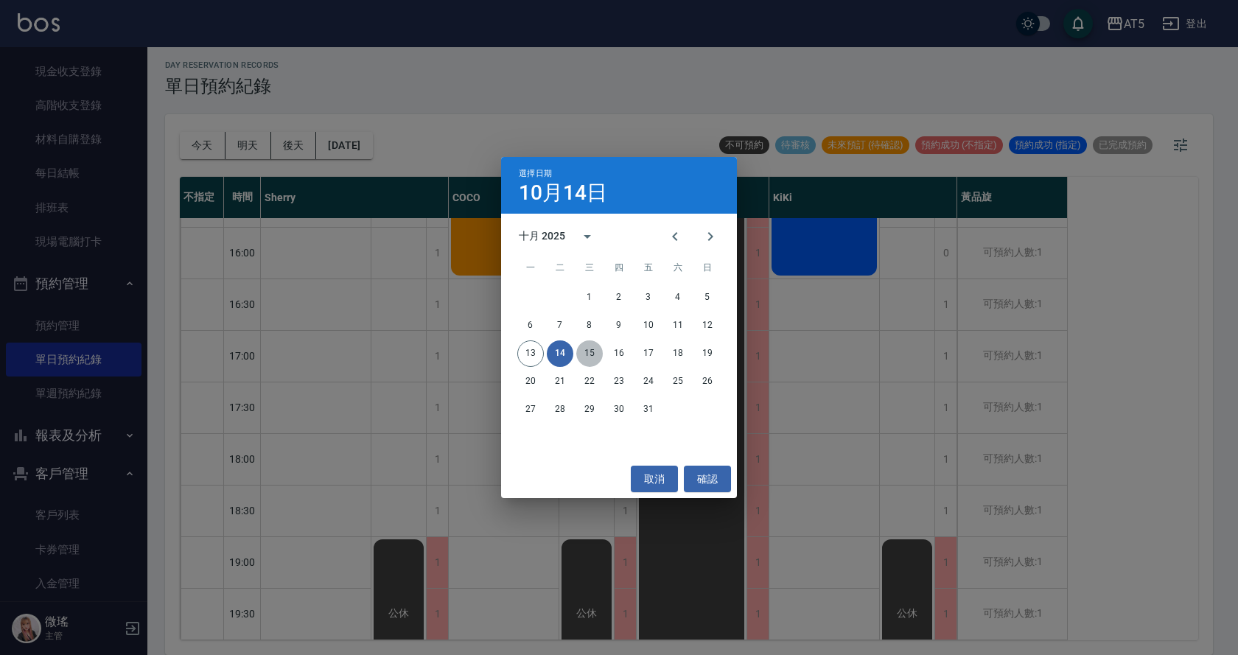
click at [584, 360] on button "15" at bounding box center [589, 353] width 27 height 27
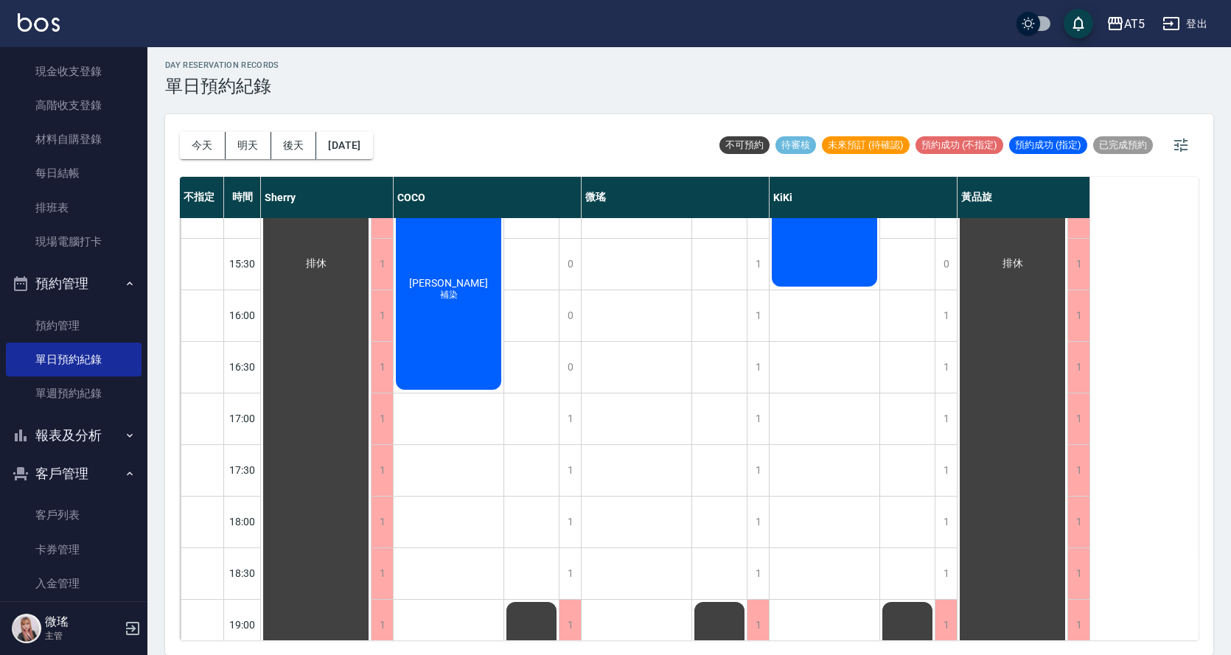
scroll to position [518, 0]
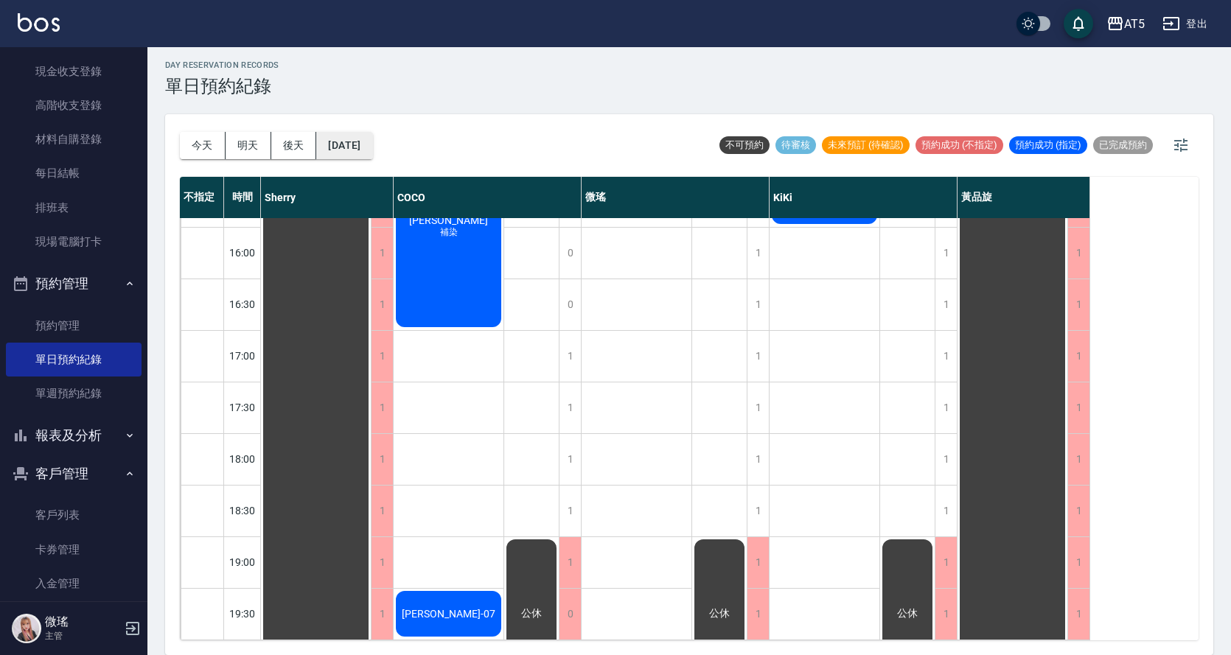
click at [368, 145] on button "[DATE]" at bounding box center [344, 145] width 56 height 27
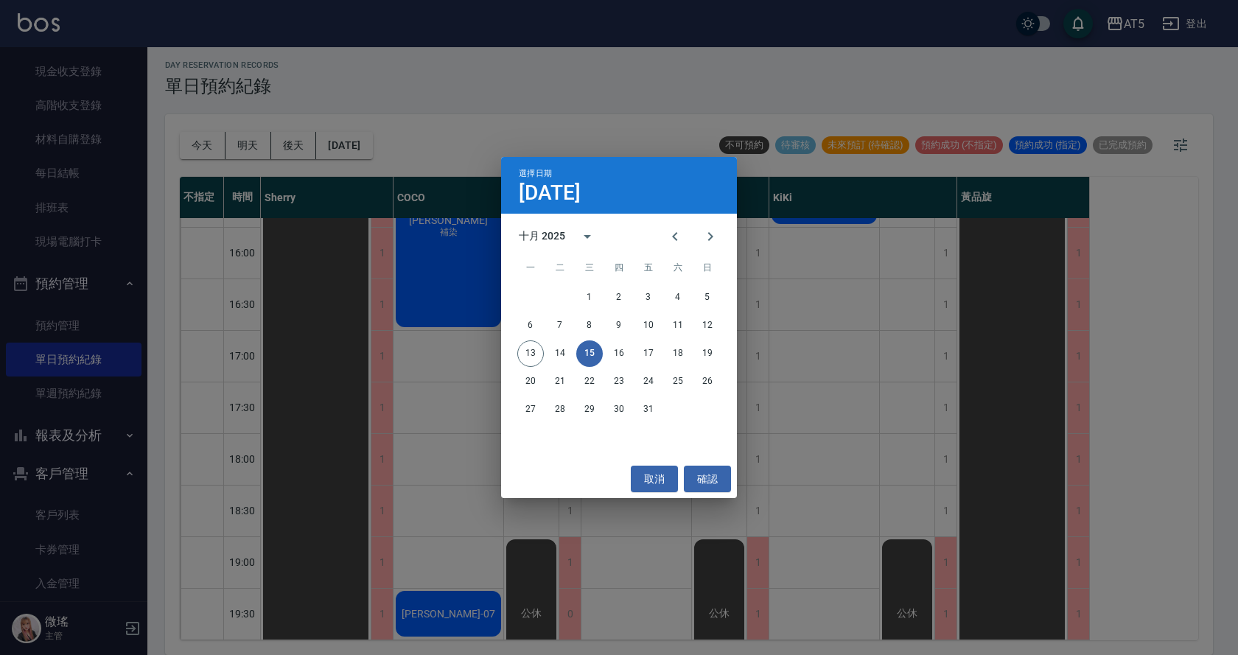
click at [721, 86] on div "選擇日期 [DATE] 十月 2025 一 二 三 四 五 六 日 1 2 3 4 5 6 7 8 9 10 11 12 13 14 15 16 17 18 …" at bounding box center [619, 327] width 1238 height 655
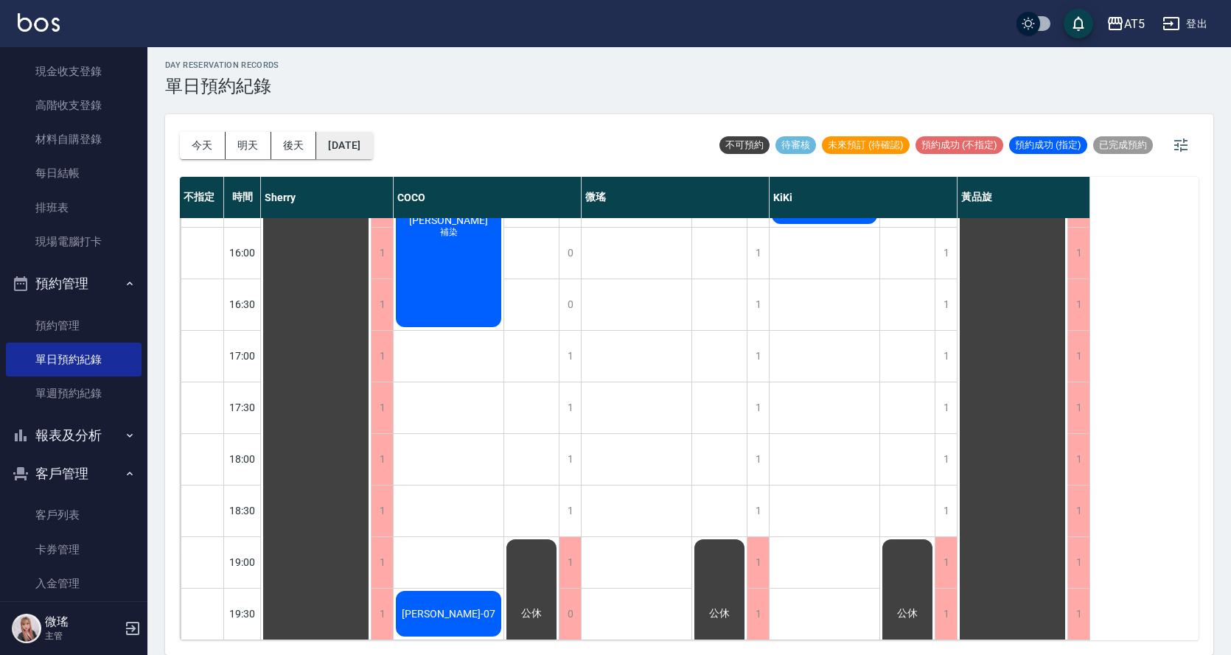
click at [363, 147] on button "[DATE]" at bounding box center [344, 145] width 56 height 27
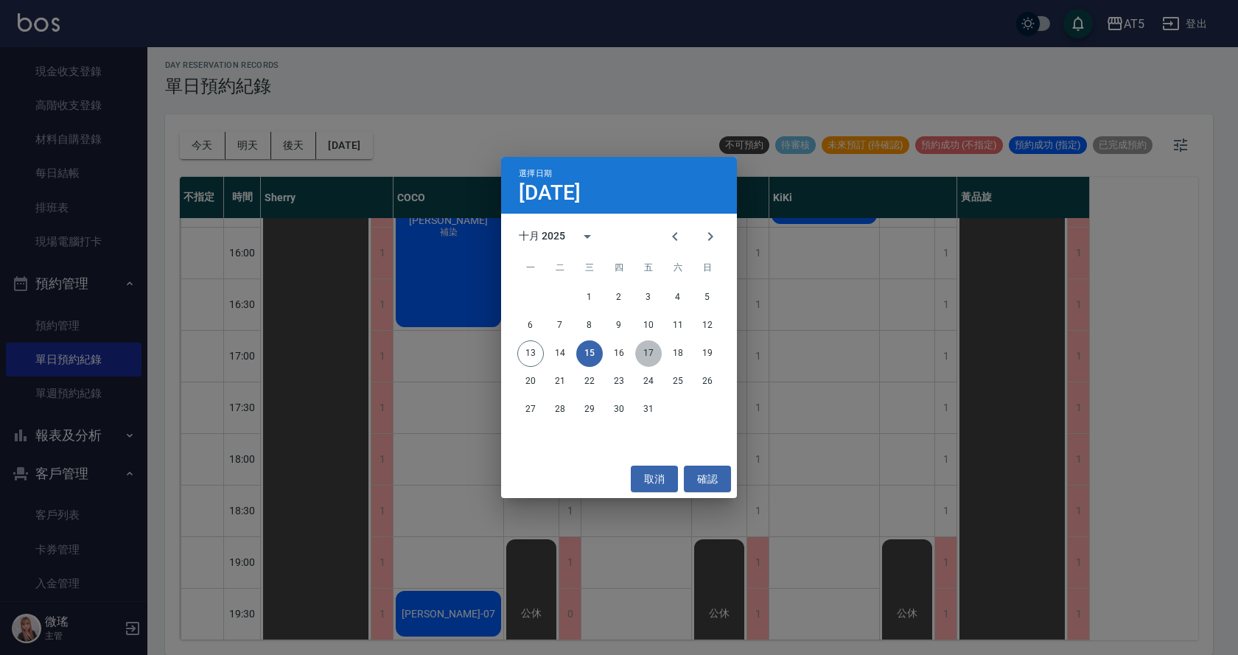
click at [643, 360] on button "17" at bounding box center [648, 353] width 27 height 27
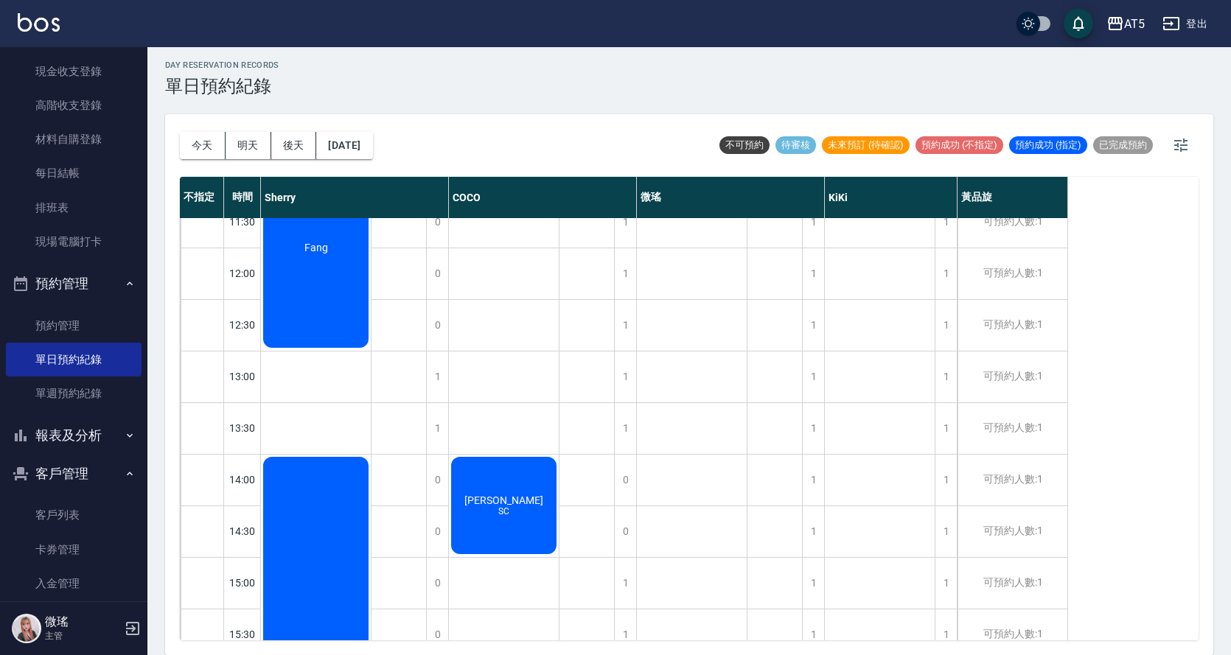
scroll to position [147, 0]
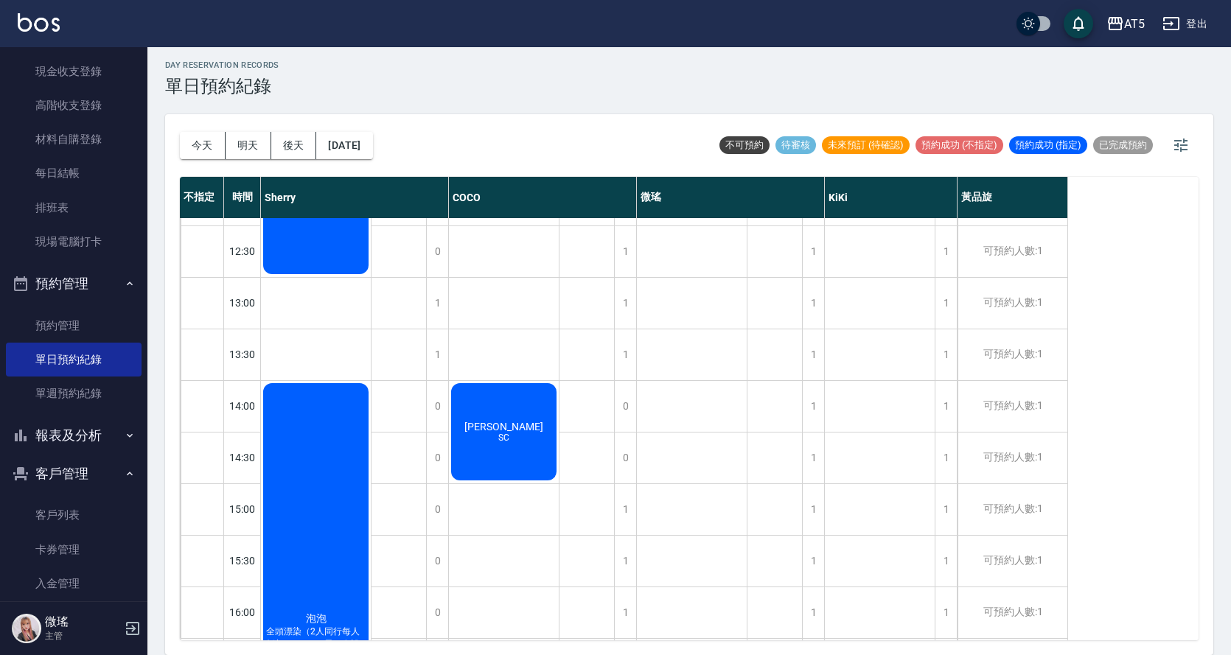
drag, startPoint x: 491, startPoint y: 436, endPoint x: 408, endPoint y: 80, distance: 365.4
click at [408, 80] on div "day Reservation records 單日預約紀錄" at bounding box center [689, 78] width 1048 height 36
click at [531, 430] on div "[PERSON_NAME]" at bounding box center [504, 432] width 110 height 102
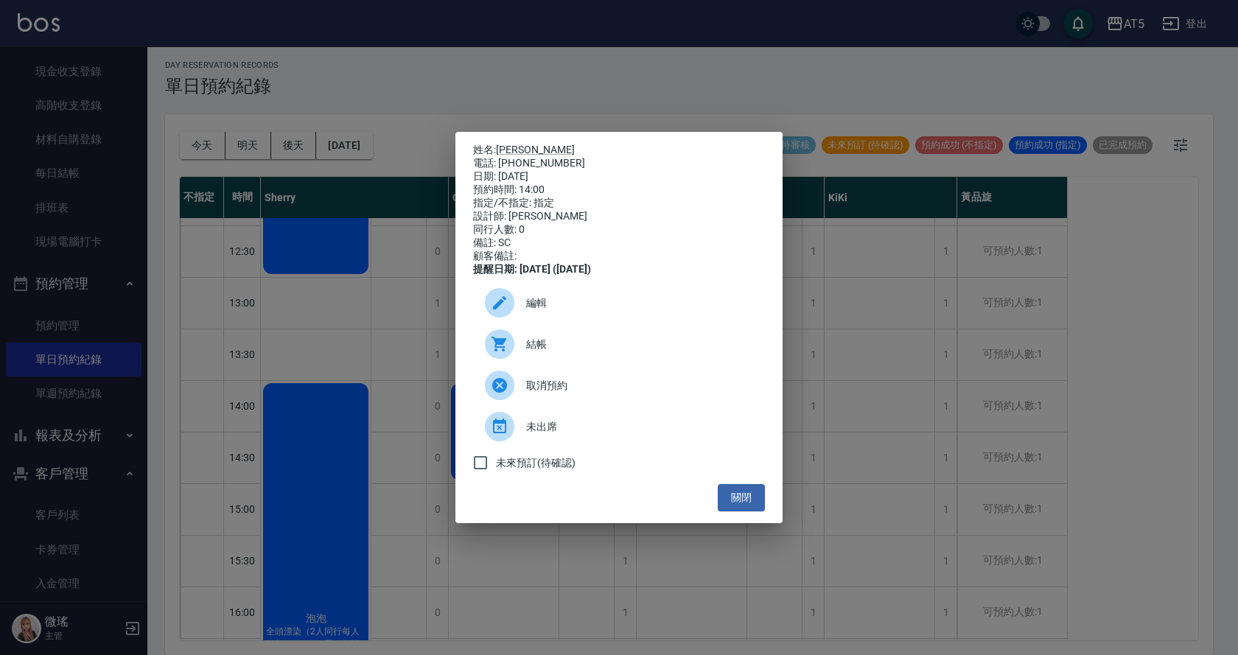
click at [520, 310] on div at bounding box center [505, 302] width 41 height 29
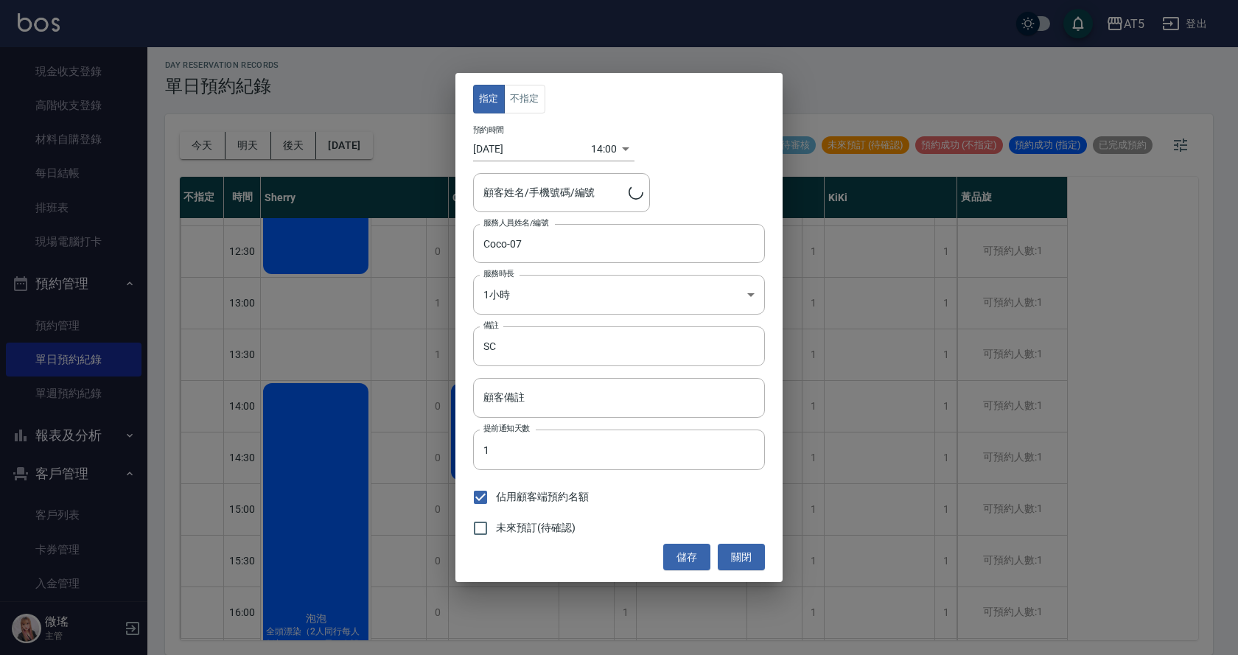
type input "[PERSON_NAME]/0227489123"
click at [744, 549] on button "關閉" at bounding box center [741, 557] width 47 height 27
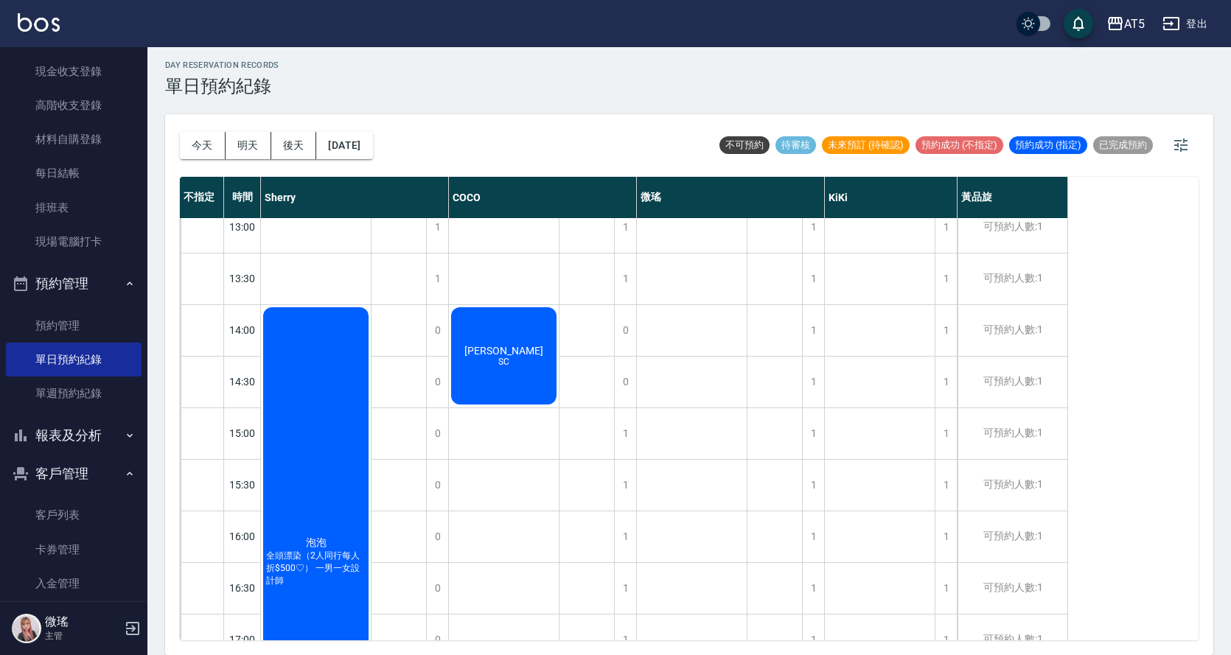
scroll to position [0, 0]
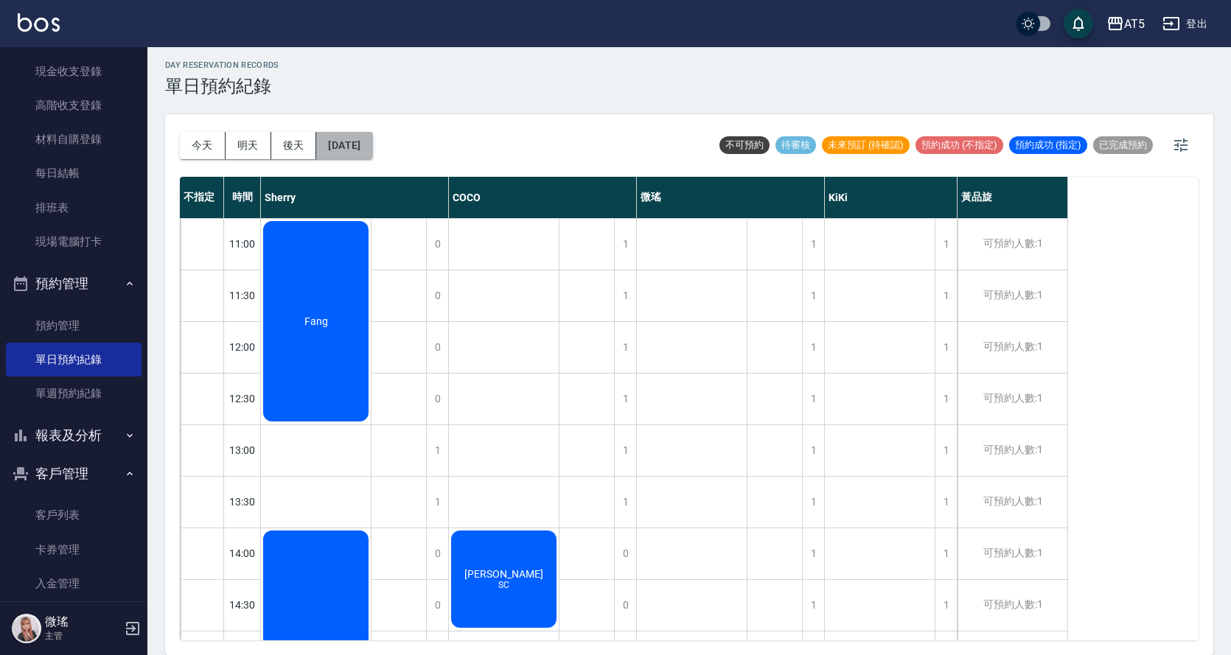
click at [370, 139] on button "[DATE]" at bounding box center [344, 145] width 56 height 27
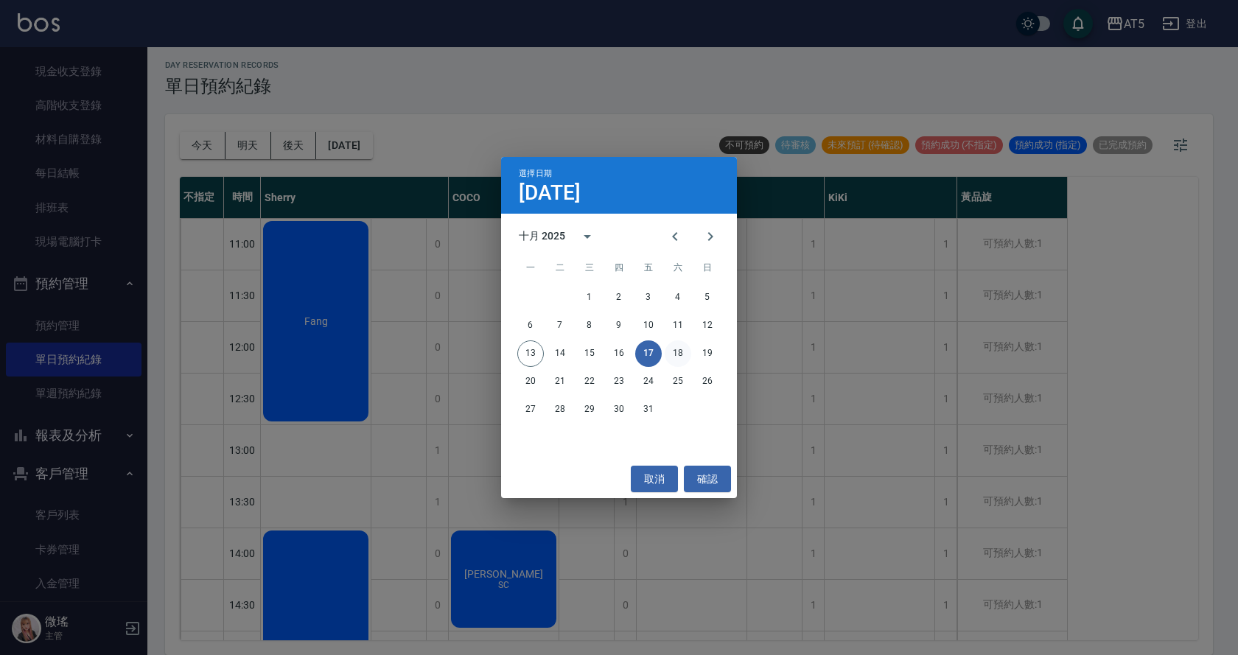
click at [676, 354] on button "18" at bounding box center [678, 353] width 27 height 27
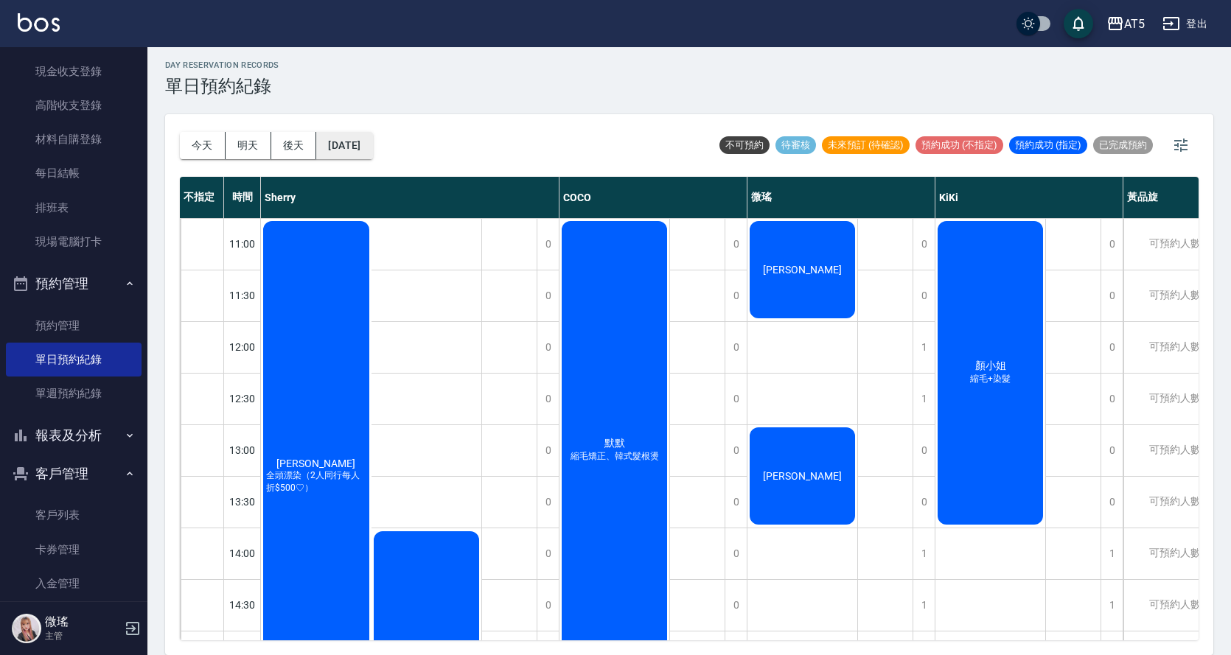
click at [372, 144] on button "[DATE]" at bounding box center [344, 145] width 56 height 27
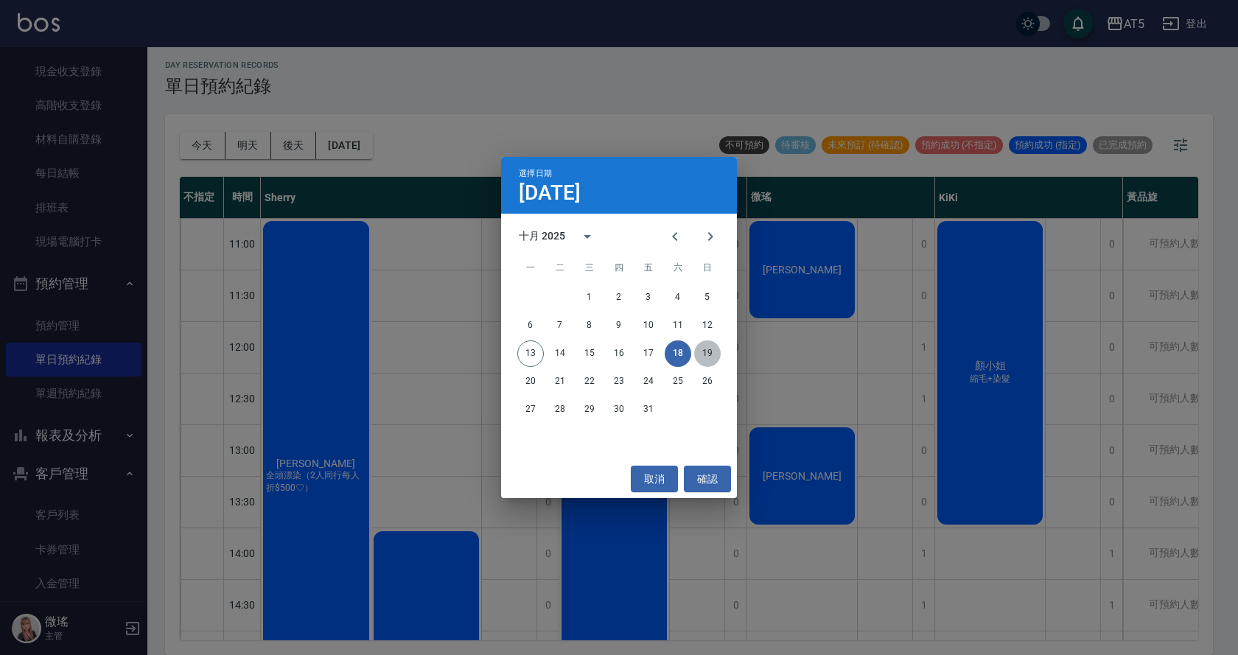
click at [715, 349] on button "19" at bounding box center [707, 353] width 27 height 27
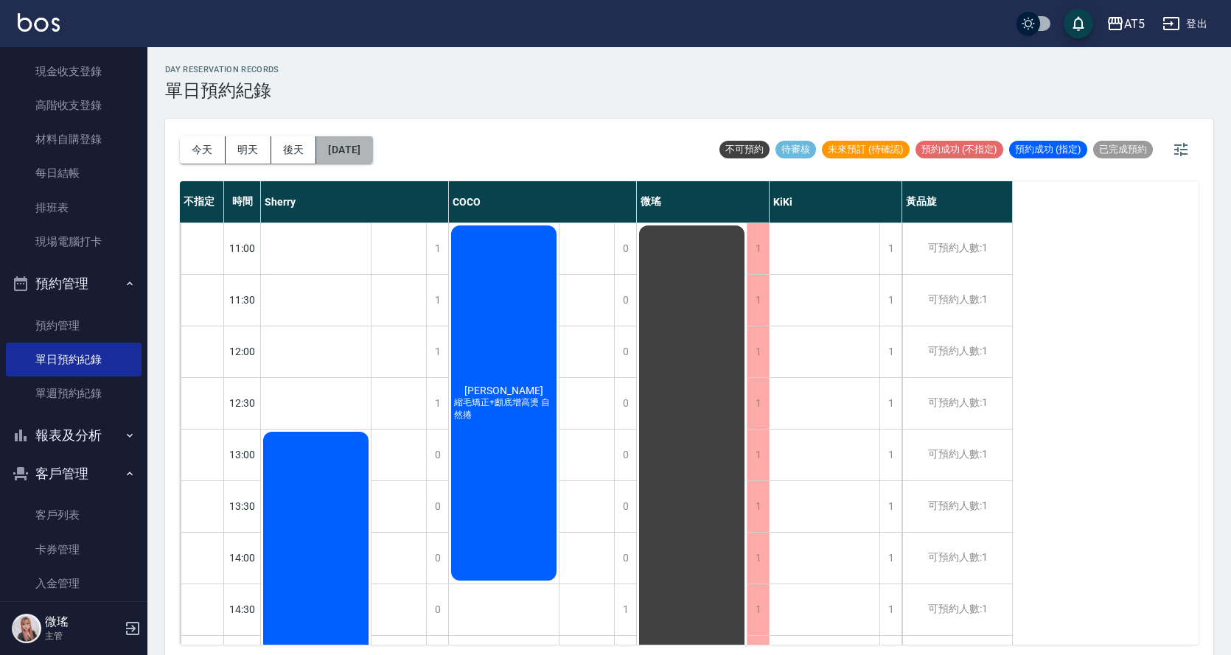
click at [365, 143] on button "[DATE]" at bounding box center [344, 149] width 56 height 27
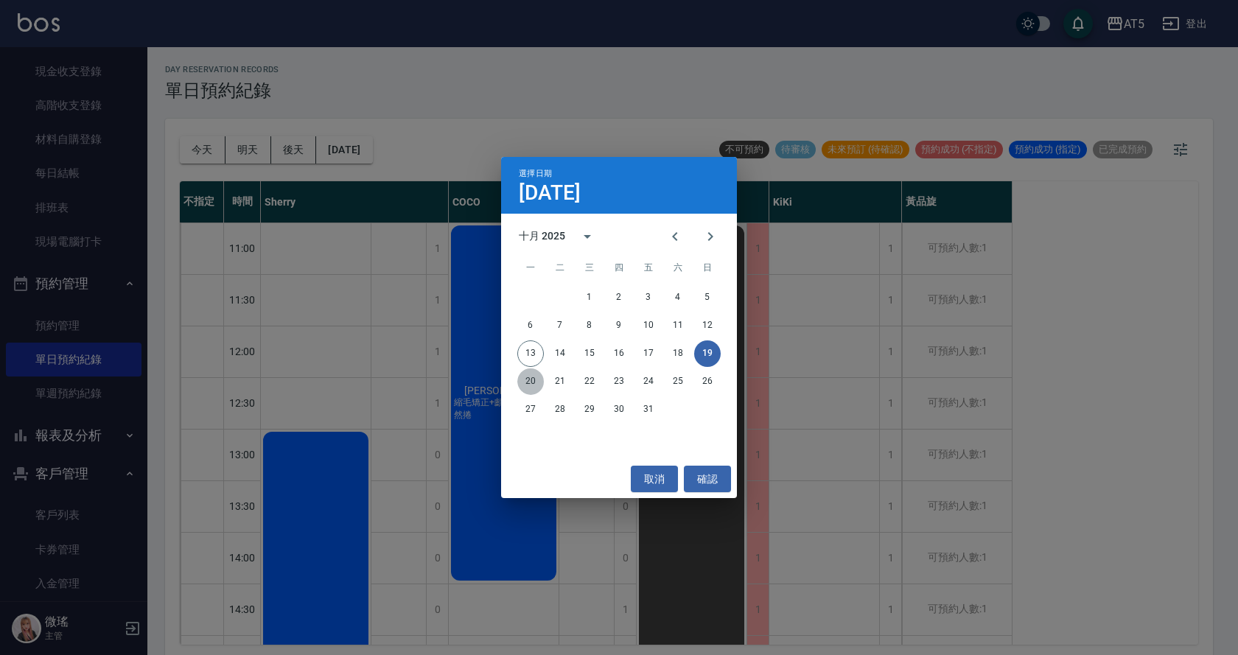
click at [531, 380] on button "20" at bounding box center [530, 381] width 27 height 27
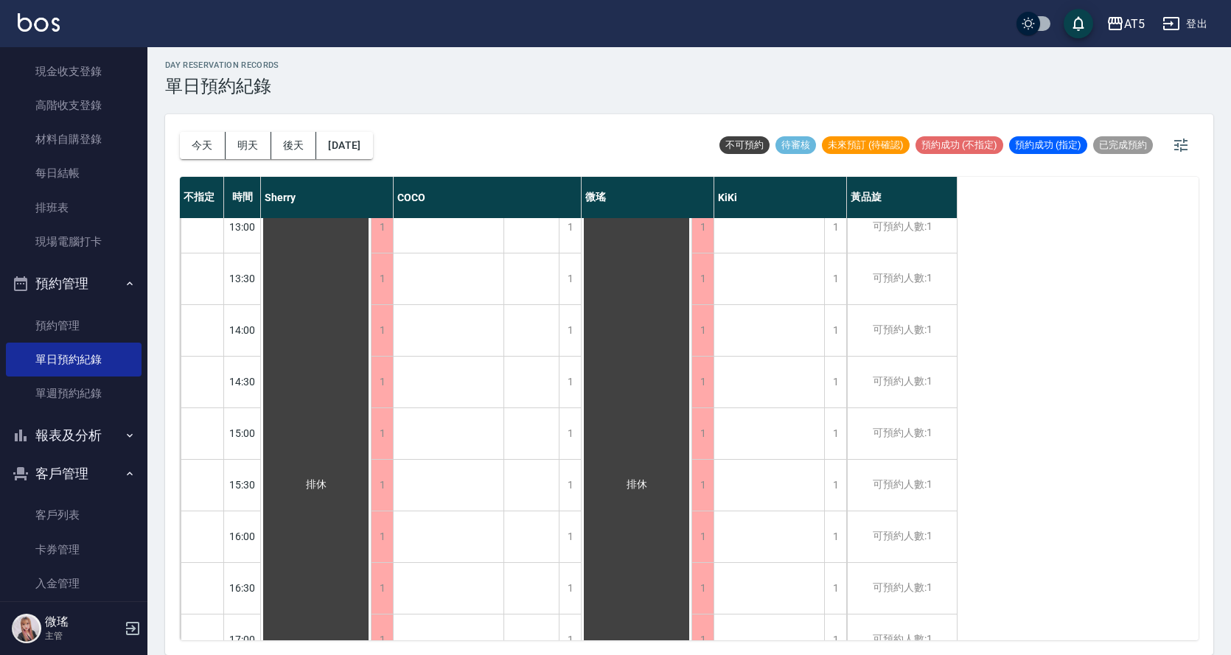
scroll to position [150, 0]
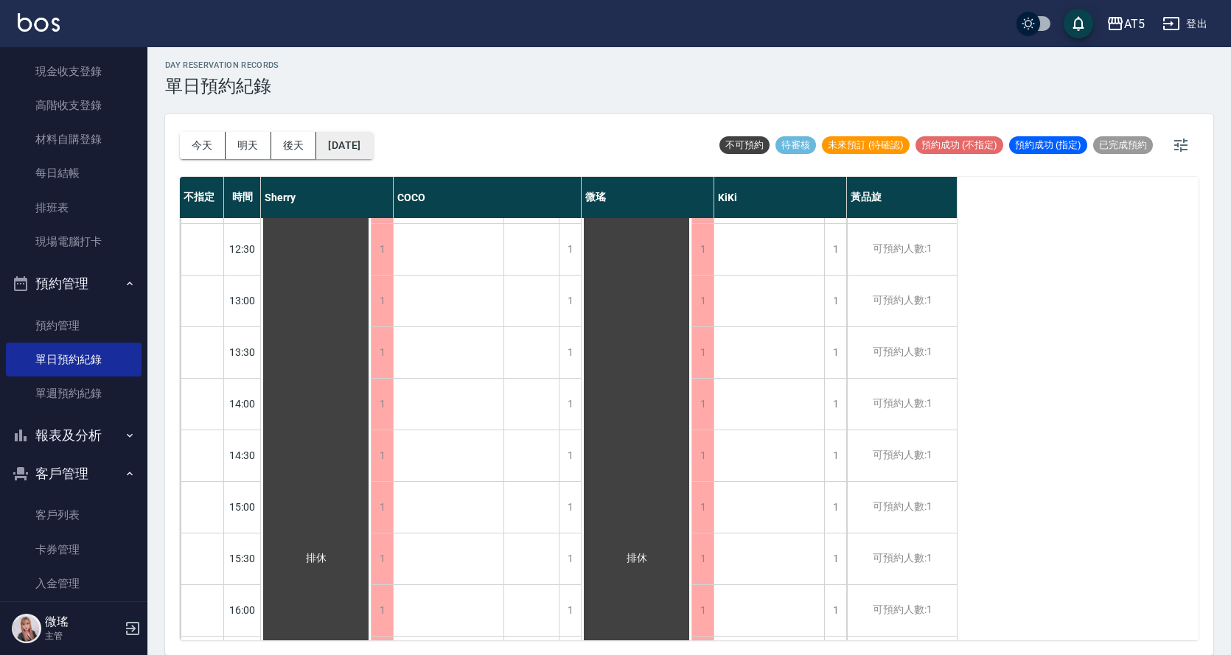
click at [372, 150] on button "[DATE]" at bounding box center [344, 145] width 56 height 27
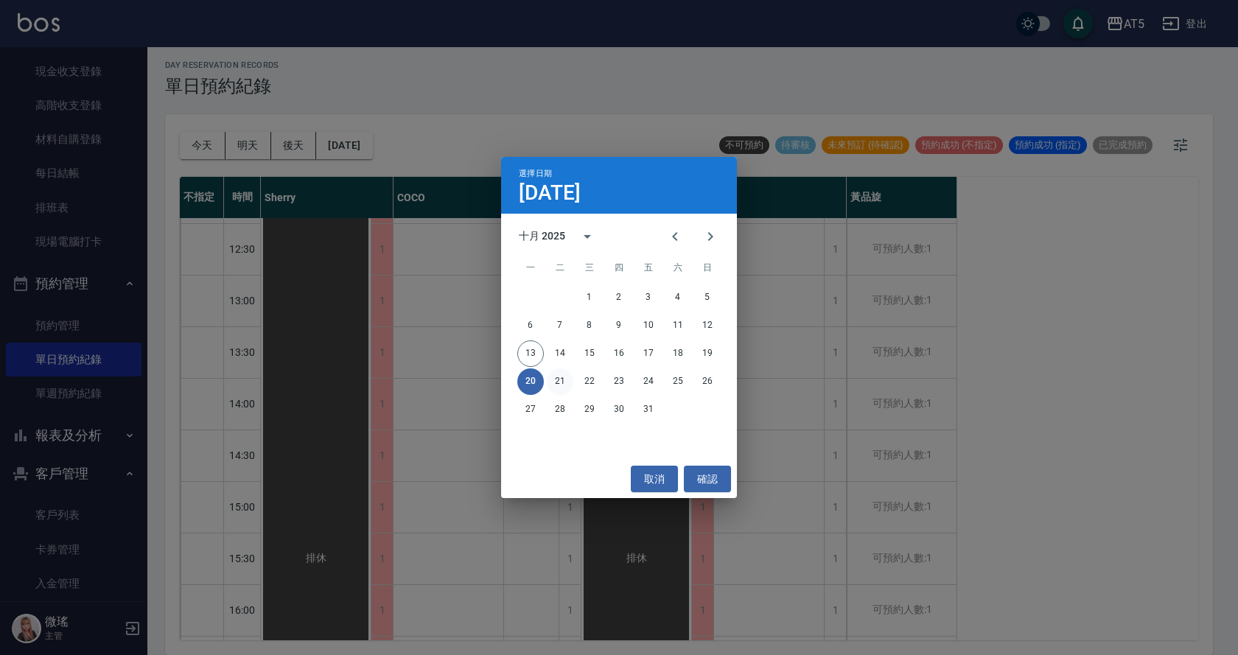
click at [561, 387] on button "21" at bounding box center [560, 381] width 27 height 27
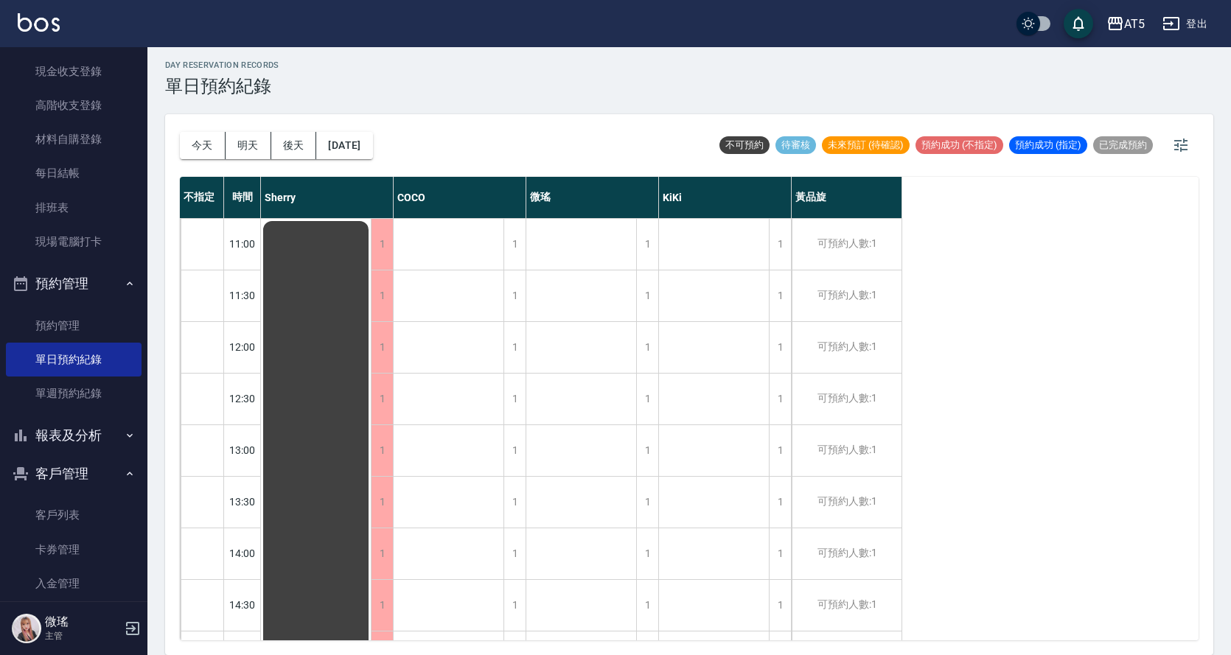
scroll to position [221, 0]
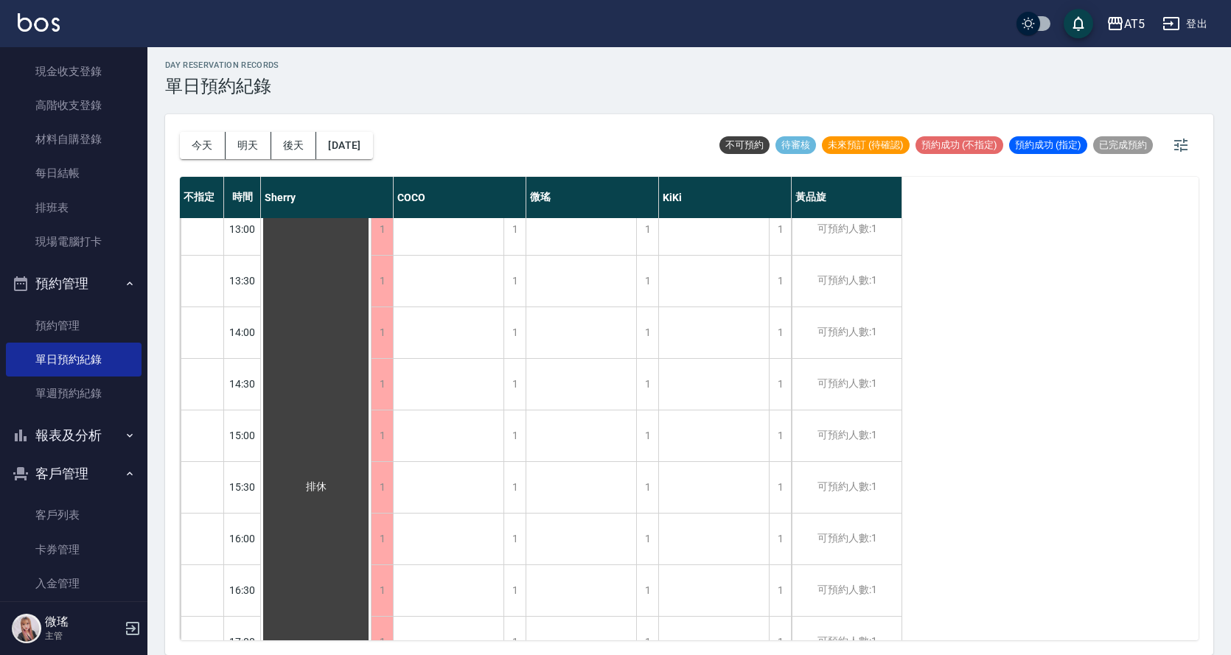
click at [373, 162] on div "[DATE] [DATE] [DATE] [DATE]" at bounding box center [276, 145] width 193 height 63
click at [372, 149] on button "[DATE]" at bounding box center [344, 145] width 56 height 27
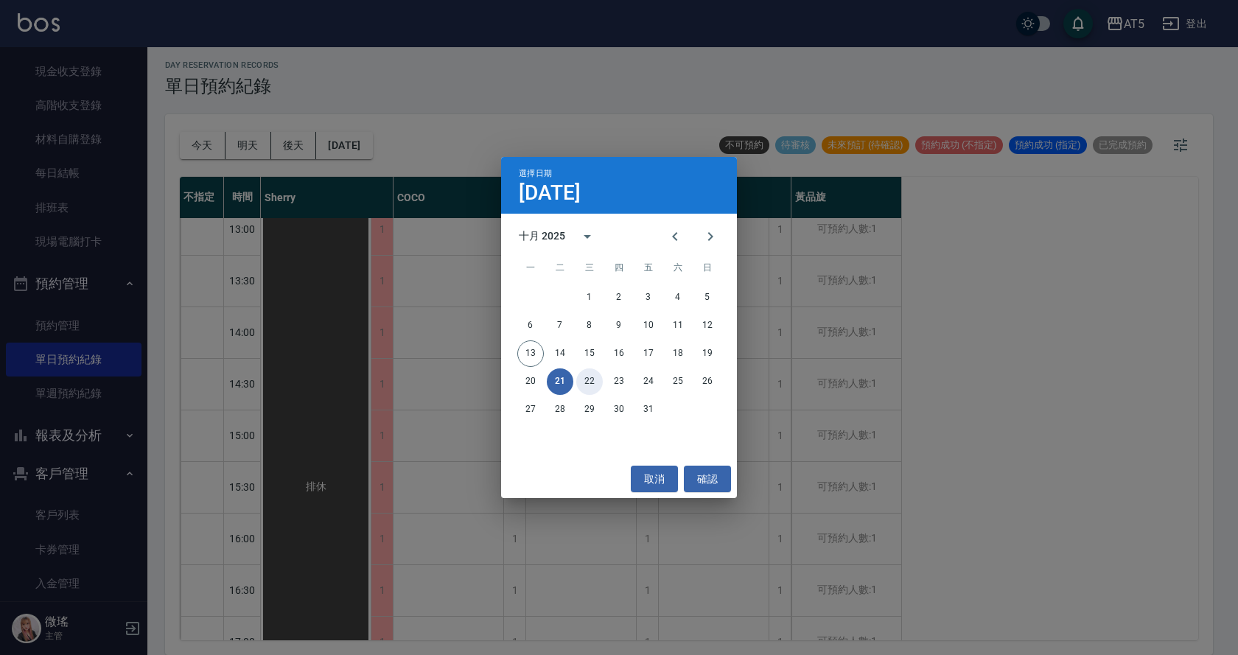
click at [585, 381] on button "22" at bounding box center [589, 381] width 27 height 27
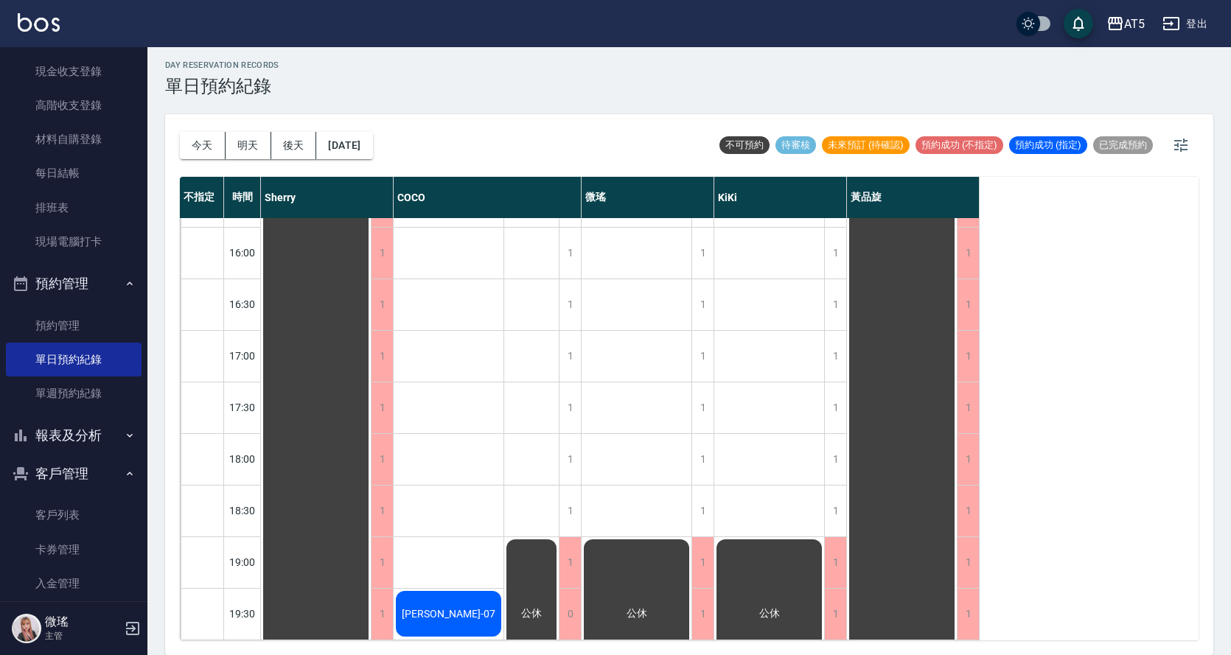
scroll to position [518, 0]
click at [366, 150] on button "[DATE]" at bounding box center [344, 145] width 56 height 27
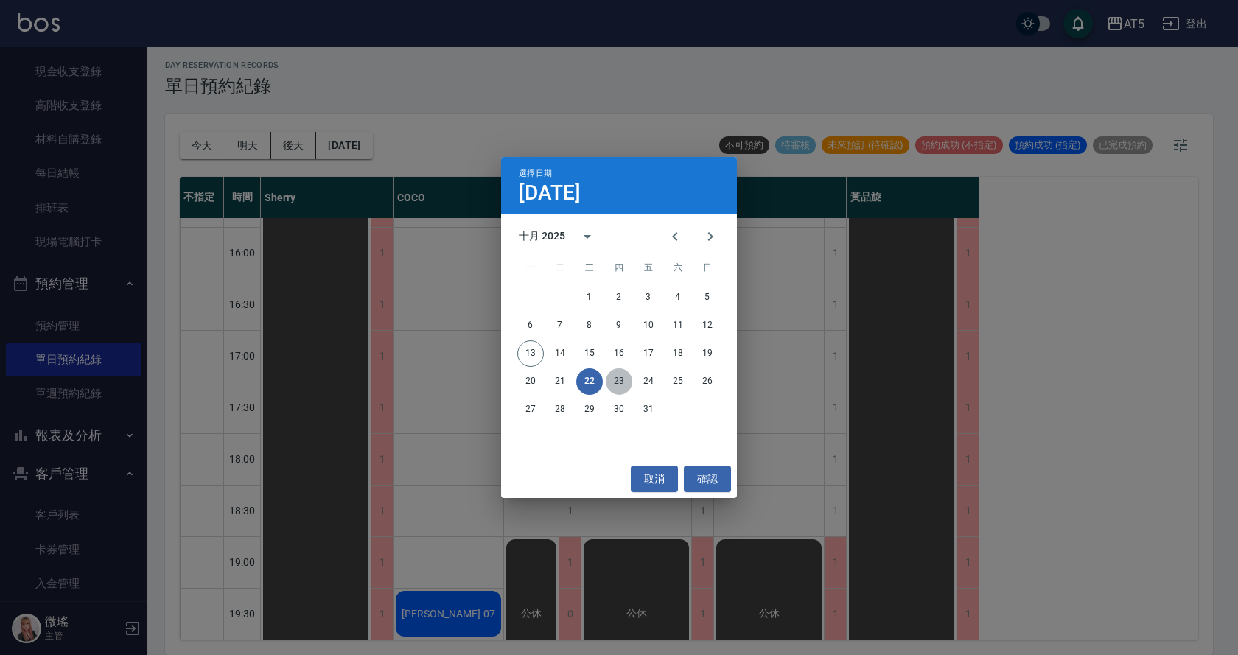
click at [621, 379] on button "23" at bounding box center [619, 381] width 27 height 27
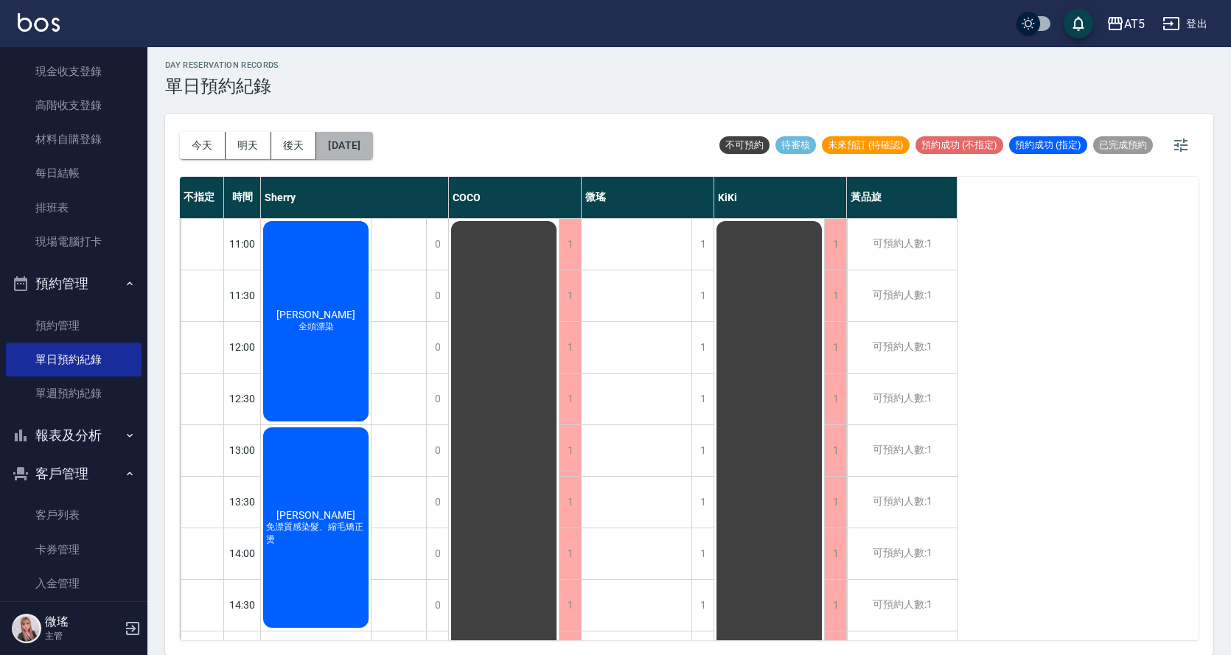
click at [355, 141] on button "[DATE]" at bounding box center [344, 145] width 56 height 27
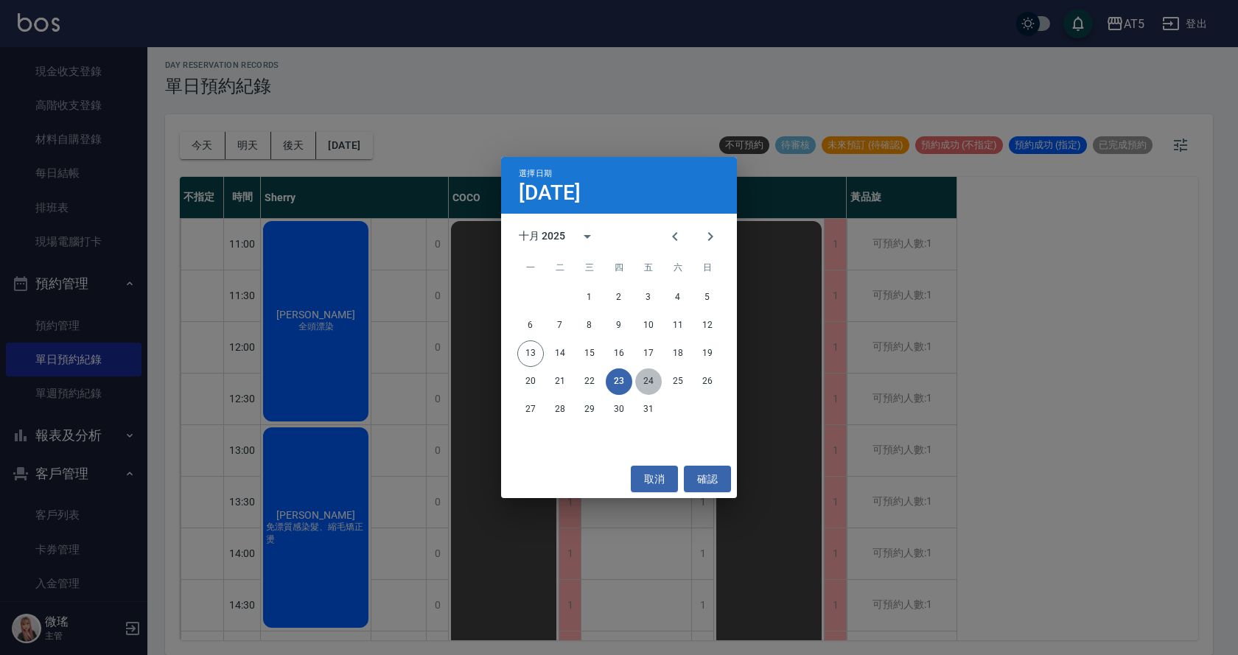
click at [654, 386] on button "24" at bounding box center [648, 381] width 27 height 27
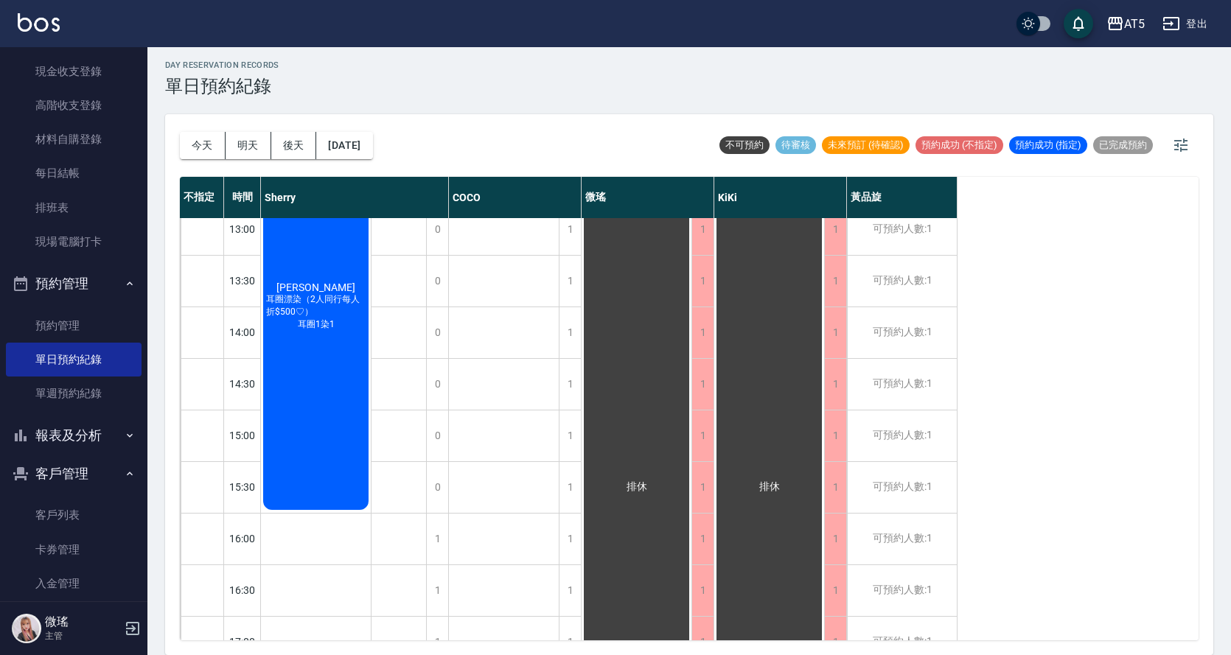
scroll to position [221, 0]
click at [371, 149] on button "[DATE]" at bounding box center [344, 145] width 56 height 27
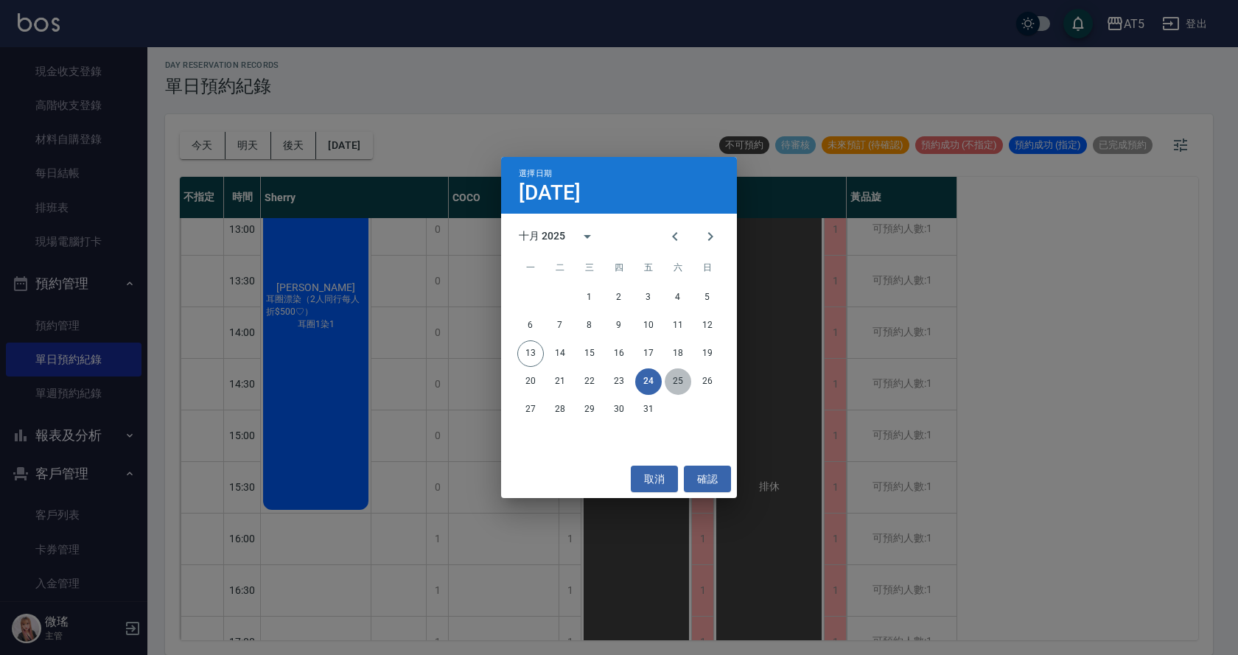
click at [682, 386] on button "25" at bounding box center [678, 381] width 27 height 27
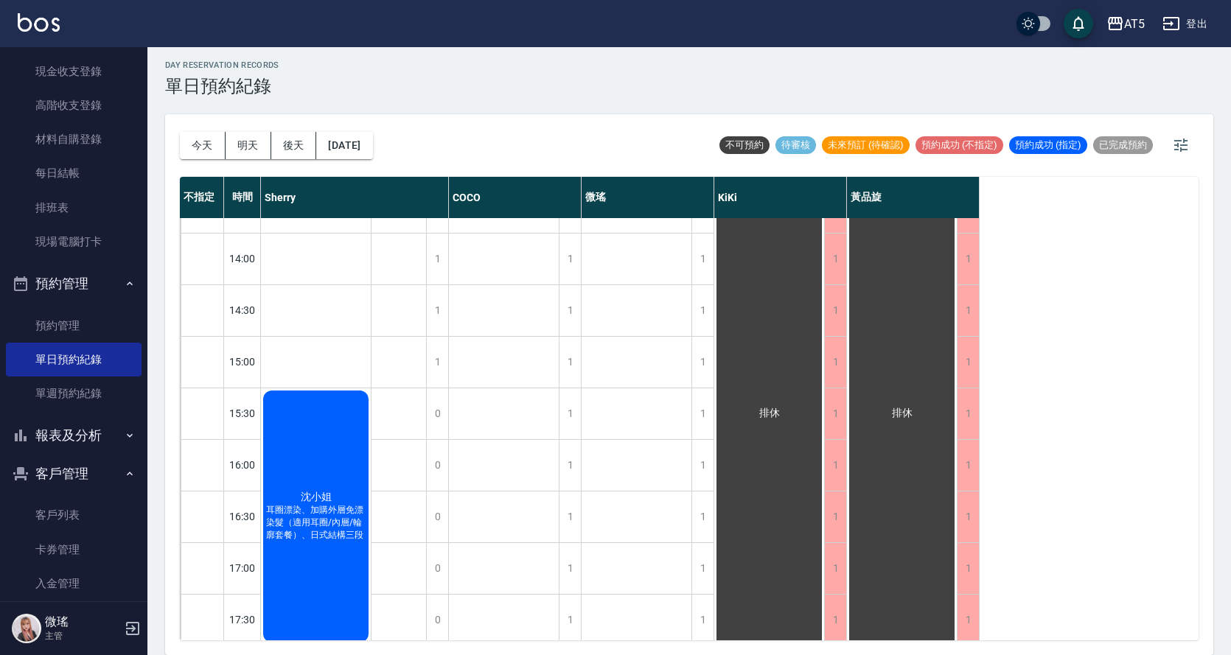
scroll to position [518, 0]
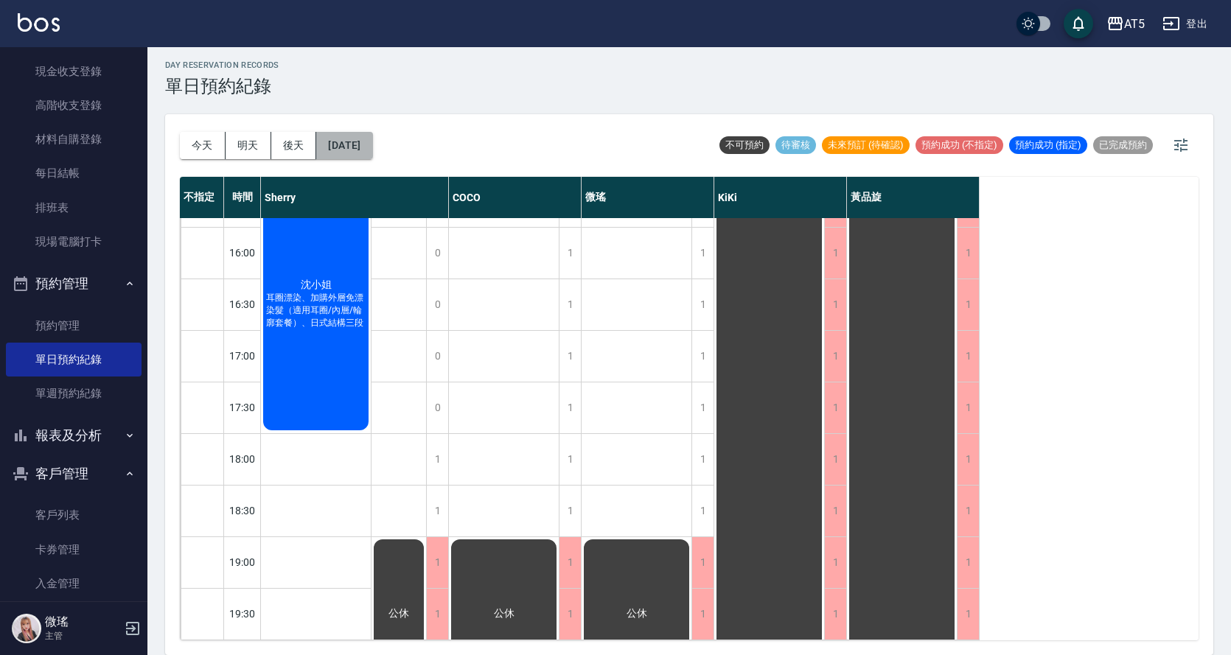
click at [366, 143] on button "[DATE]" at bounding box center [344, 145] width 56 height 27
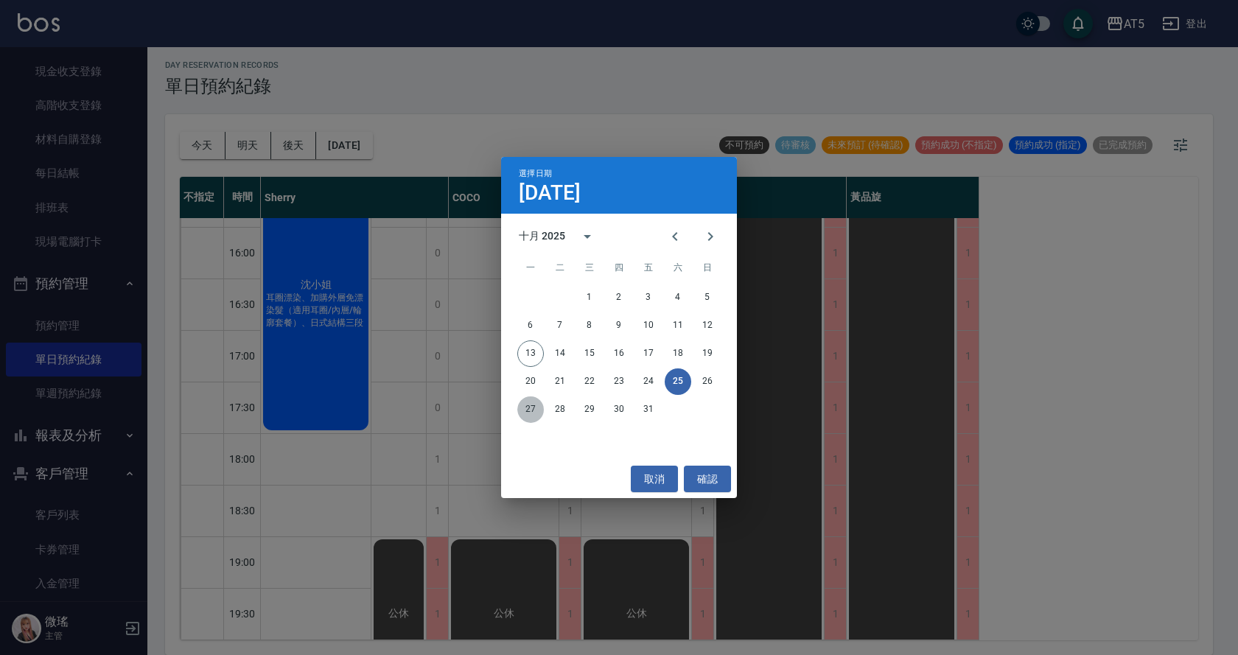
click at [525, 408] on button "27" at bounding box center [530, 409] width 27 height 27
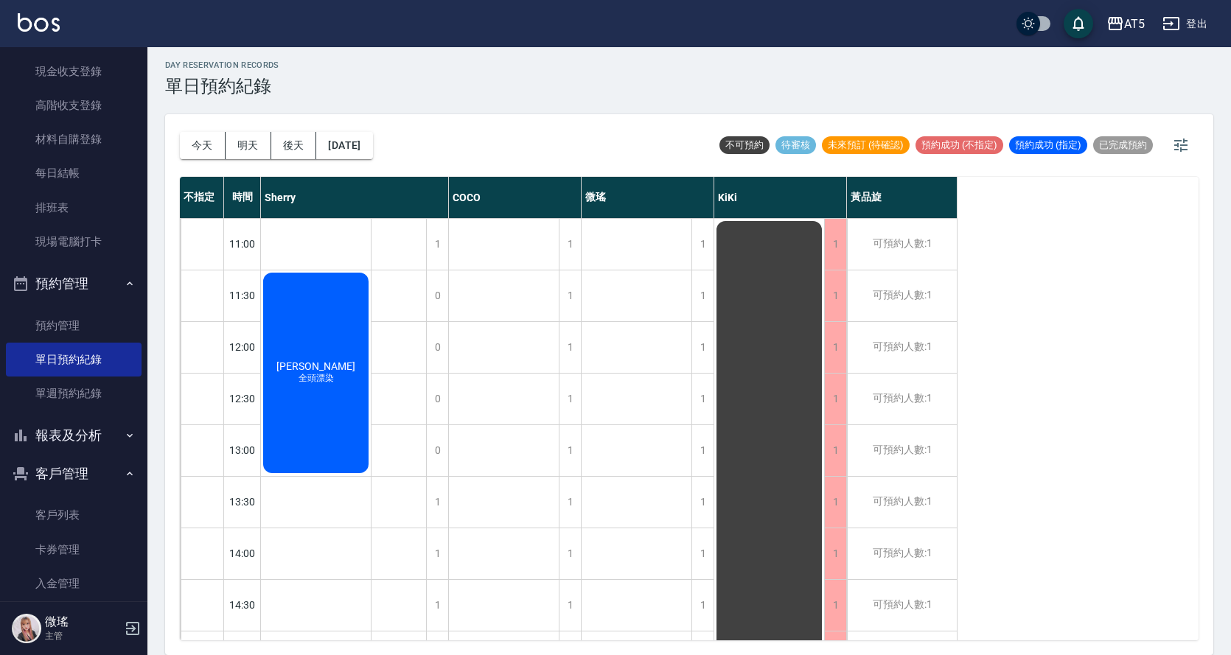
click at [373, 130] on div "[DATE] [DATE] [DATE] [DATE]" at bounding box center [276, 145] width 193 height 63
click at [372, 145] on button "[DATE]" at bounding box center [344, 145] width 56 height 27
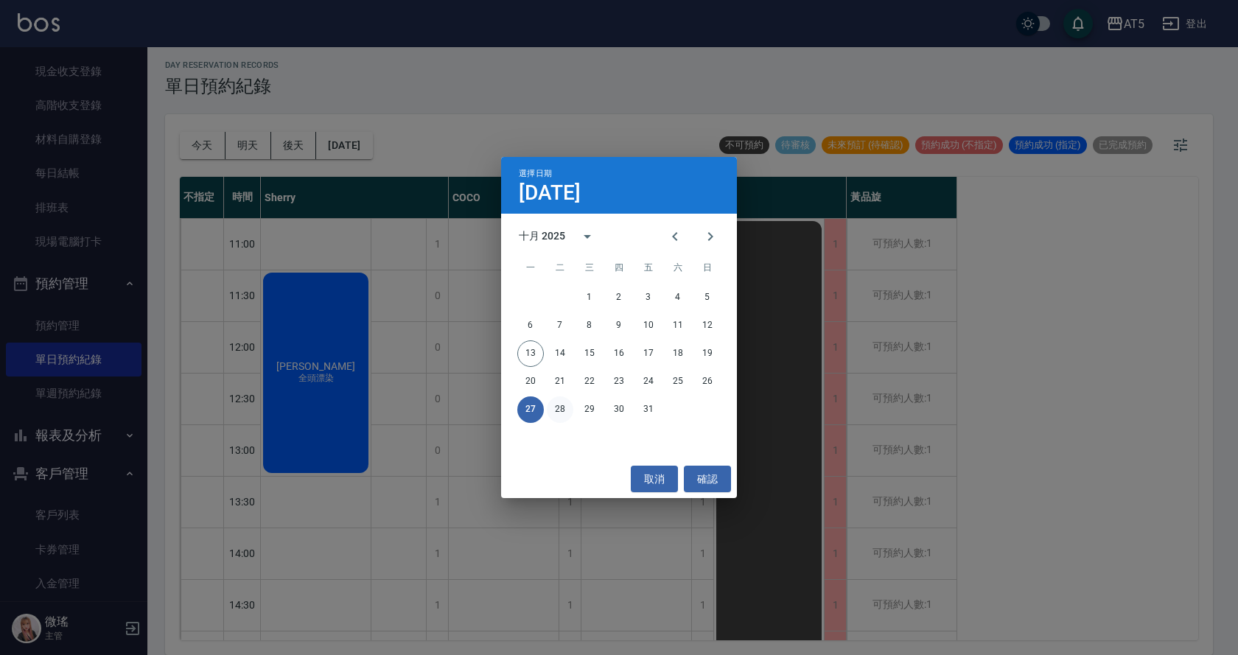
click at [561, 414] on button "28" at bounding box center [560, 409] width 27 height 27
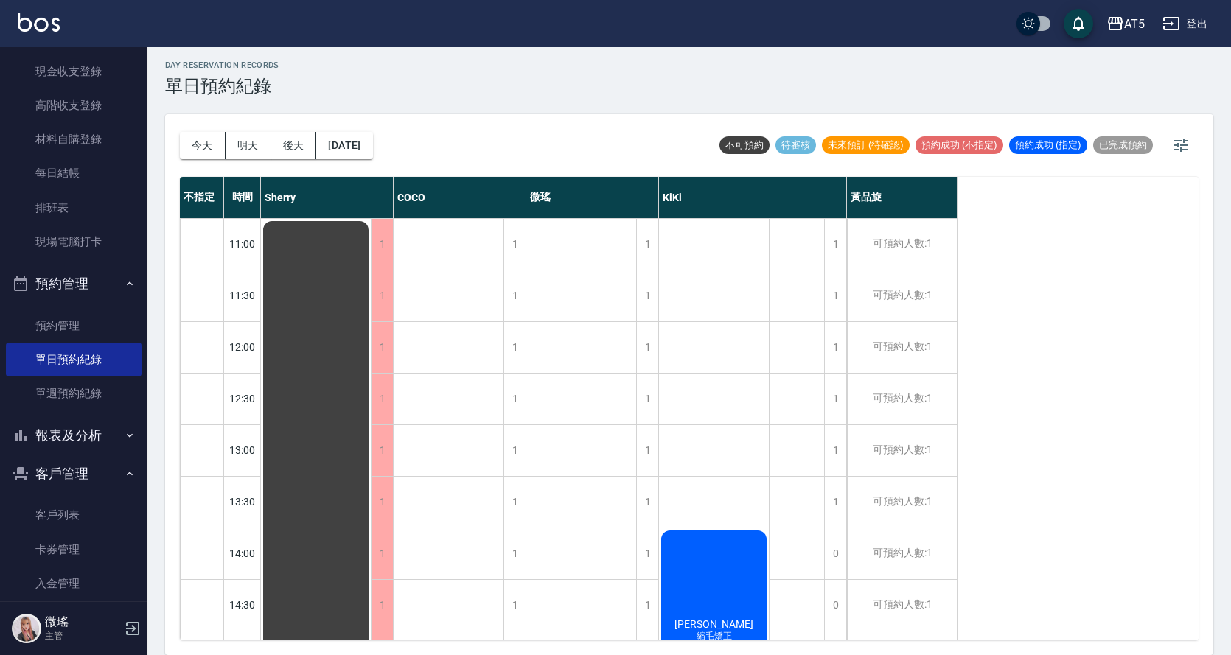
scroll to position [368, 0]
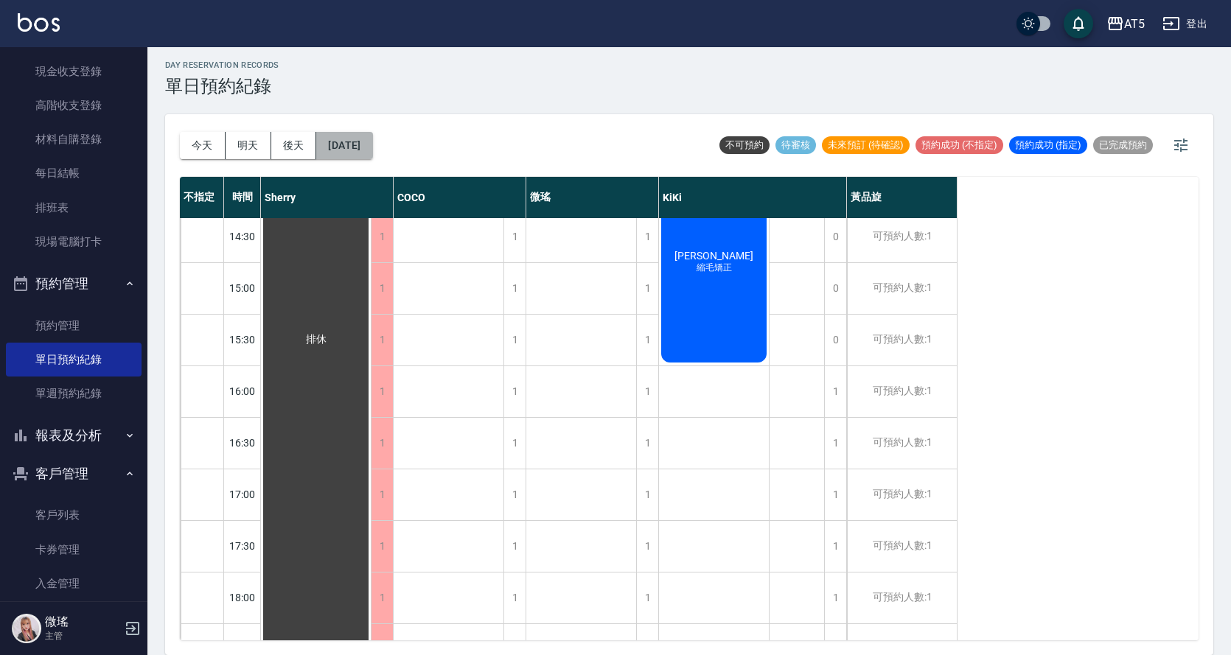
click at [351, 146] on button "[DATE]" at bounding box center [344, 145] width 56 height 27
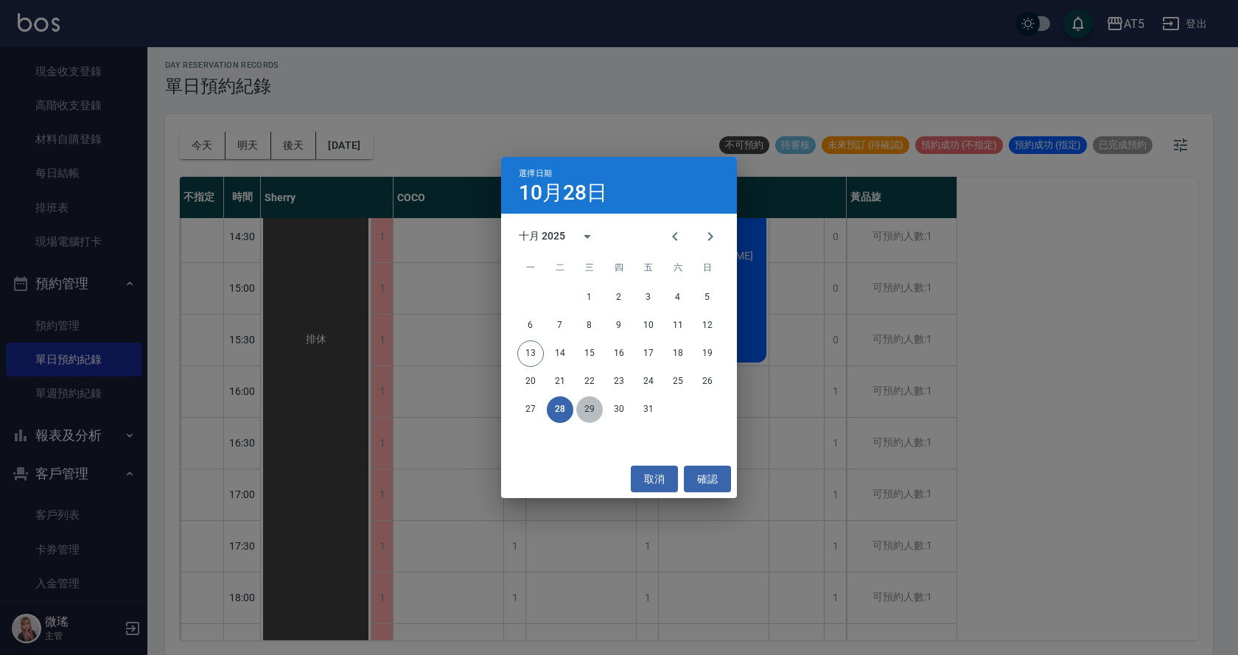
click at [595, 408] on button "29" at bounding box center [589, 409] width 27 height 27
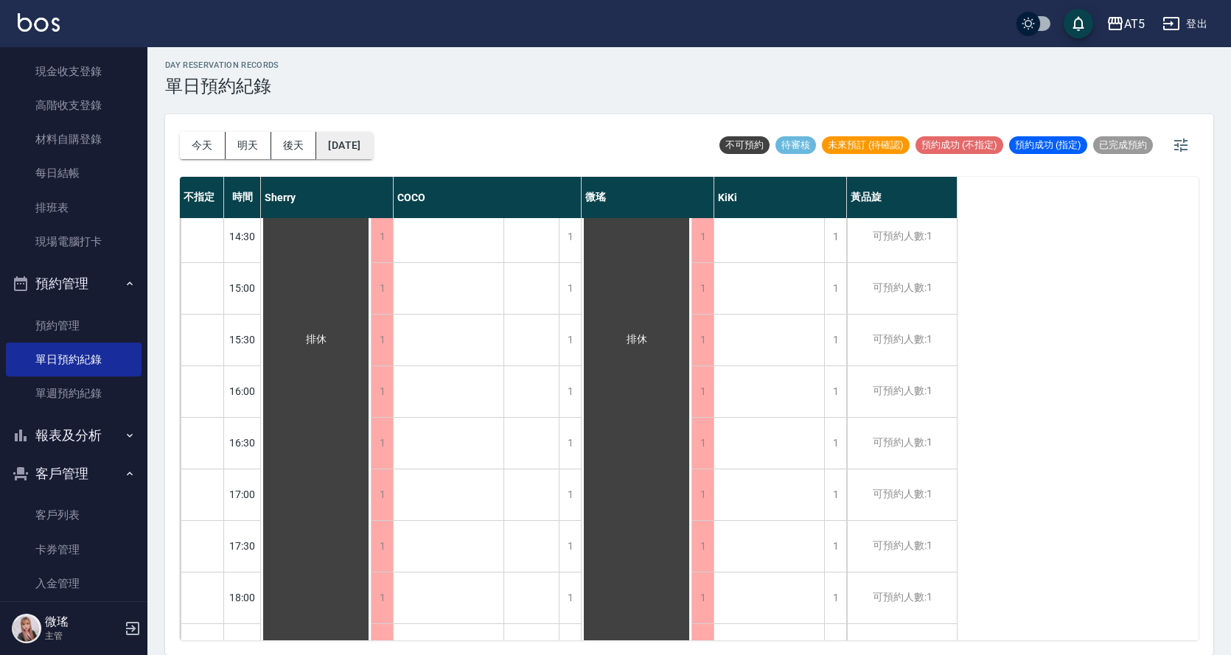
click at [372, 144] on button "[DATE]" at bounding box center [344, 145] width 56 height 27
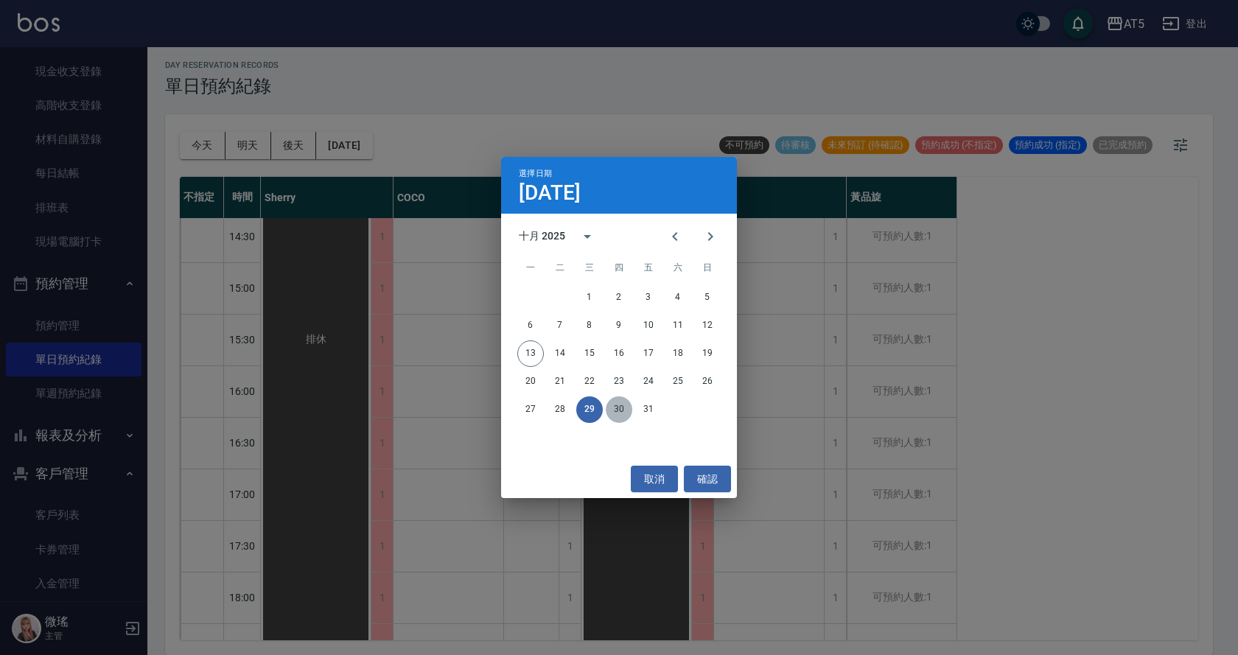
click at [619, 413] on button "30" at bounding box center [619, 409] width 27 height 27
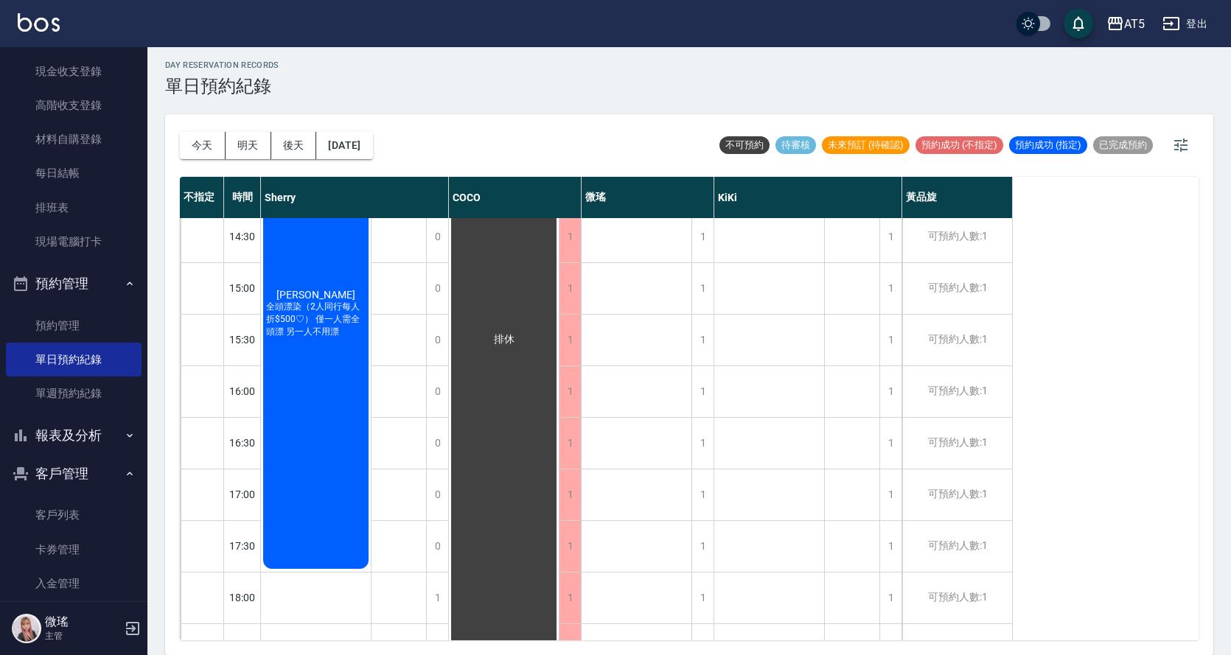
scroll to position [518, 0]
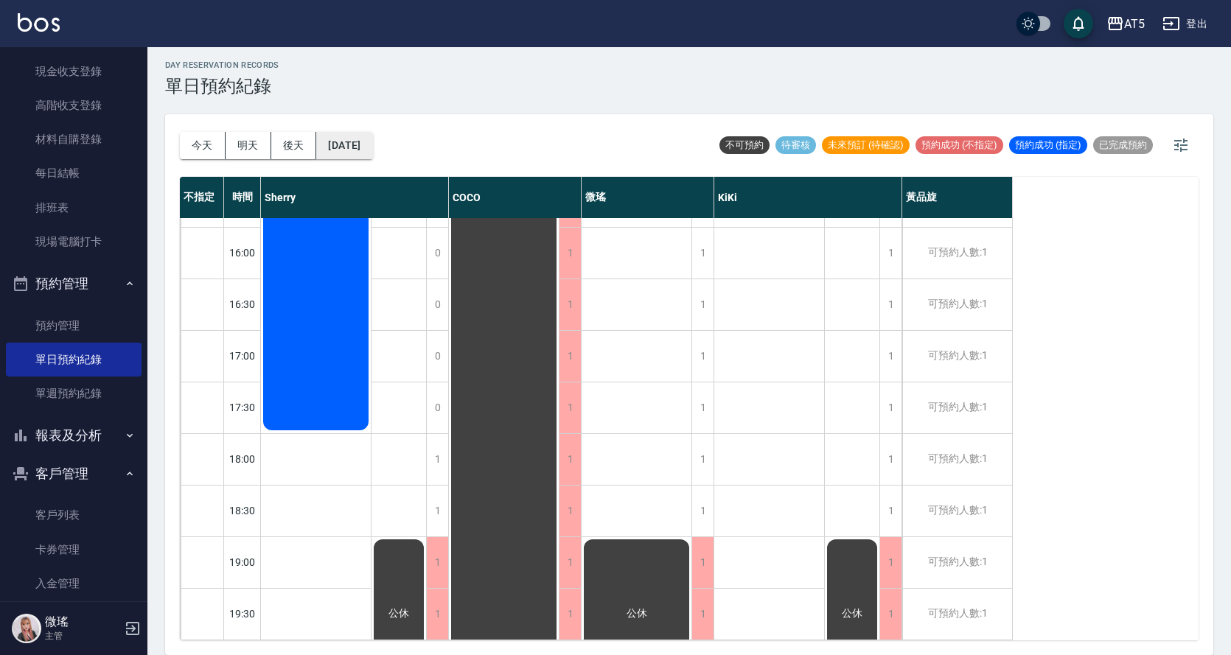
click at [349, 155] on button "[DATE]" at bounding box center [344, 145] width 56 height 27
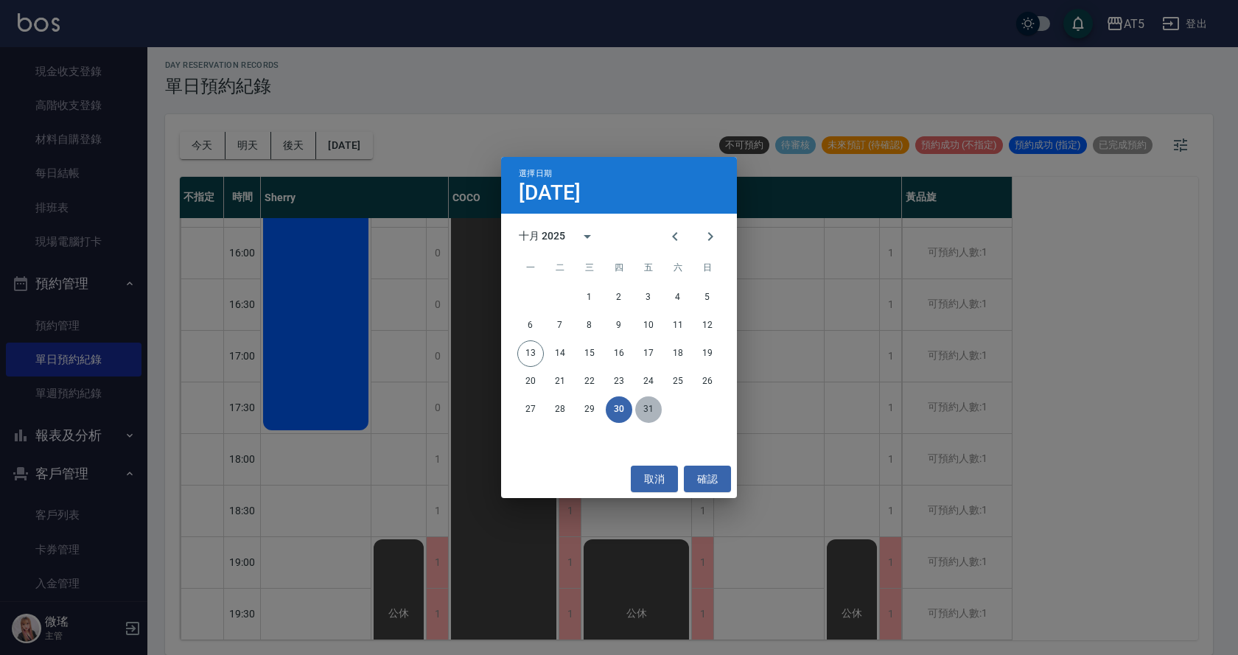
click at [651, 408] on button "31" at bounding box center [648, 409] width 27 height 27
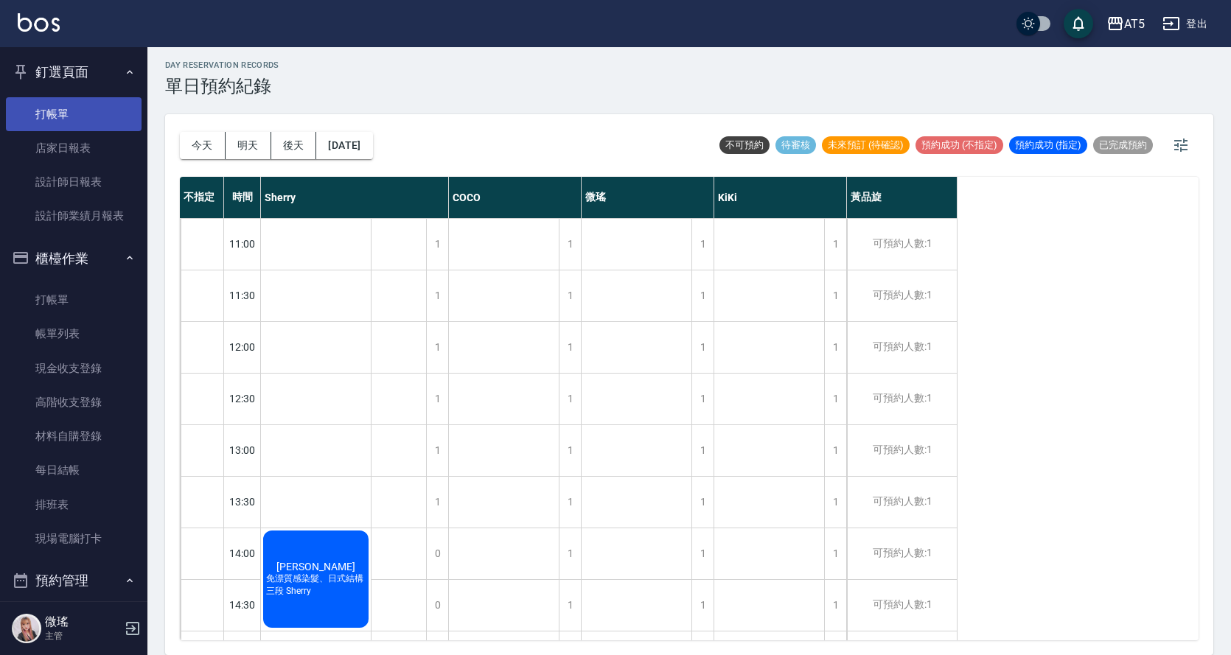
click at [61, 115] on link "打帳單" at bounding box center [74, 114] width 136 height 34
